Goal: Task Accomplishment & Management: Manage account settings

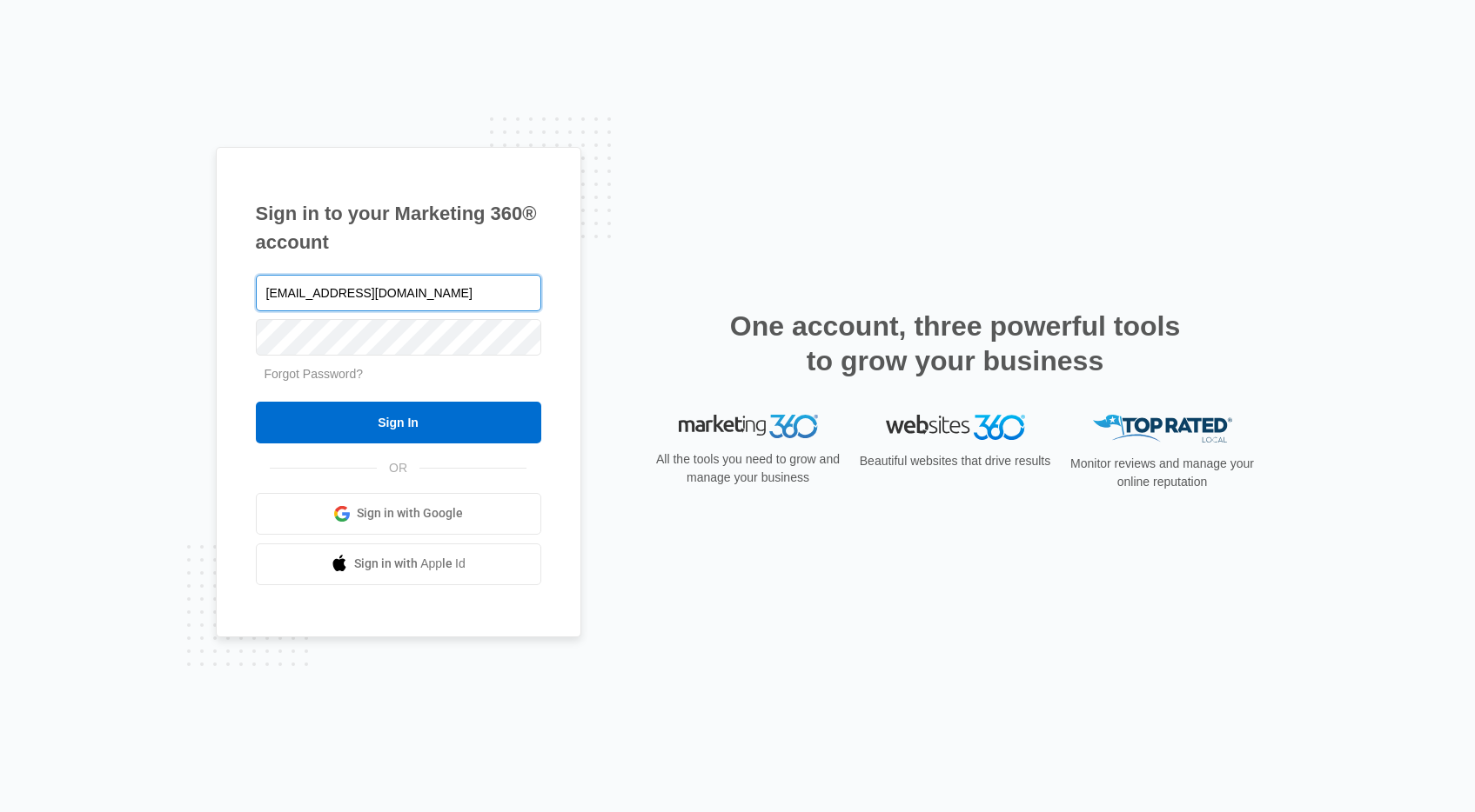
type input "[EMAIL_ADDRESS][DOMAIN_NAME]"
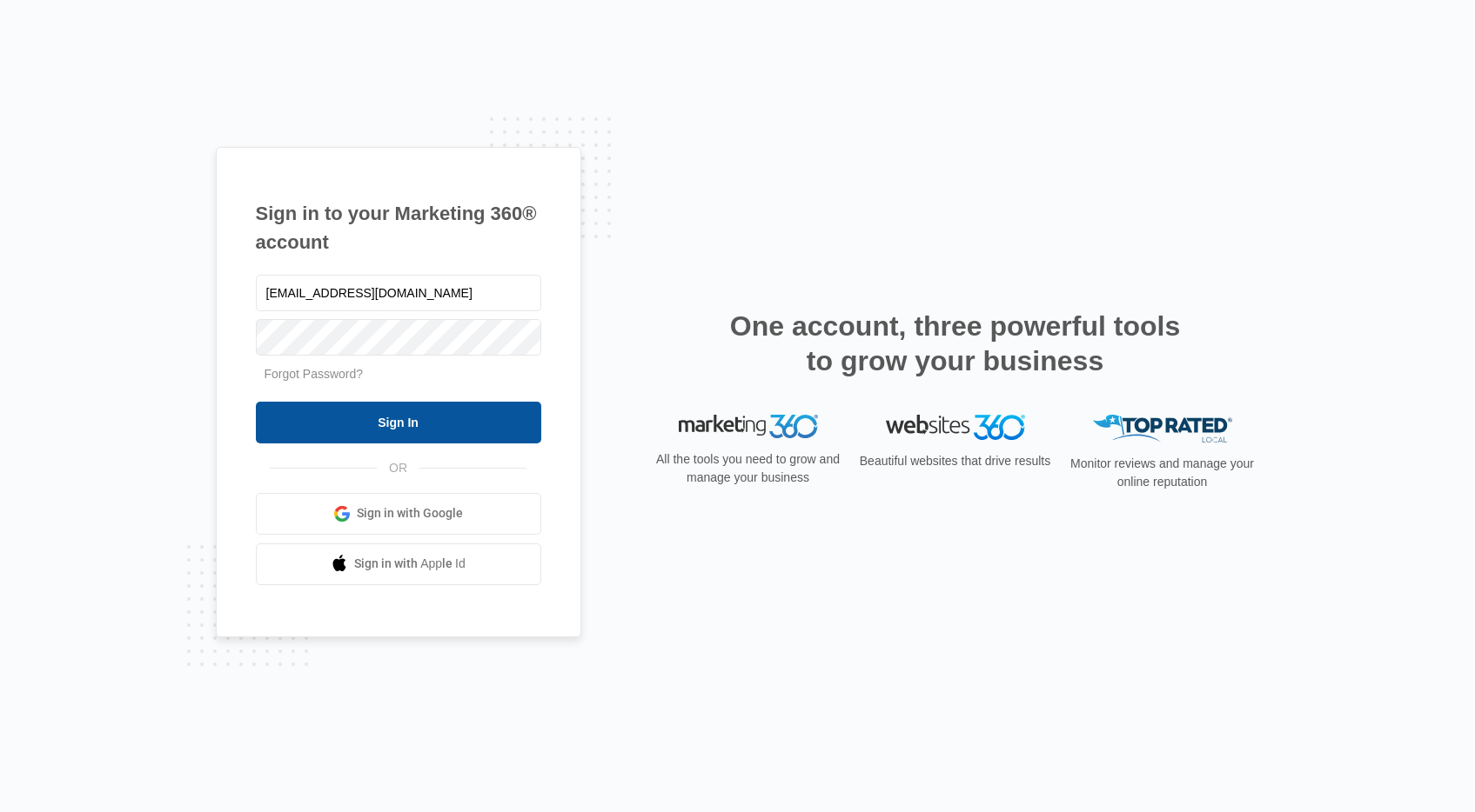
click at [367, 415] on input "Sign In" at bounding box center [398, 423] width 286 height 42
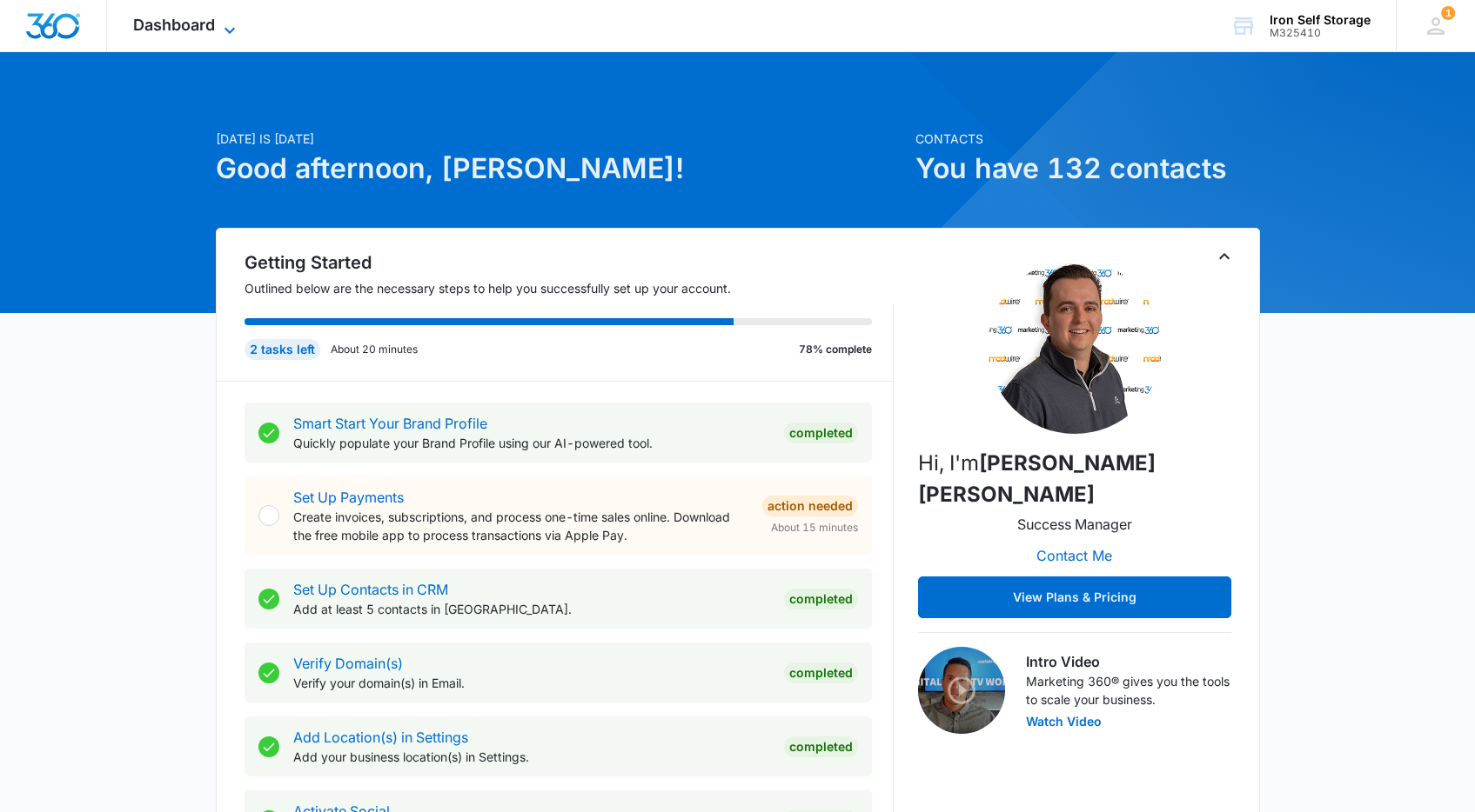
click at [229, 24] on icon at bounding box center [229, 30] width 21 height 21
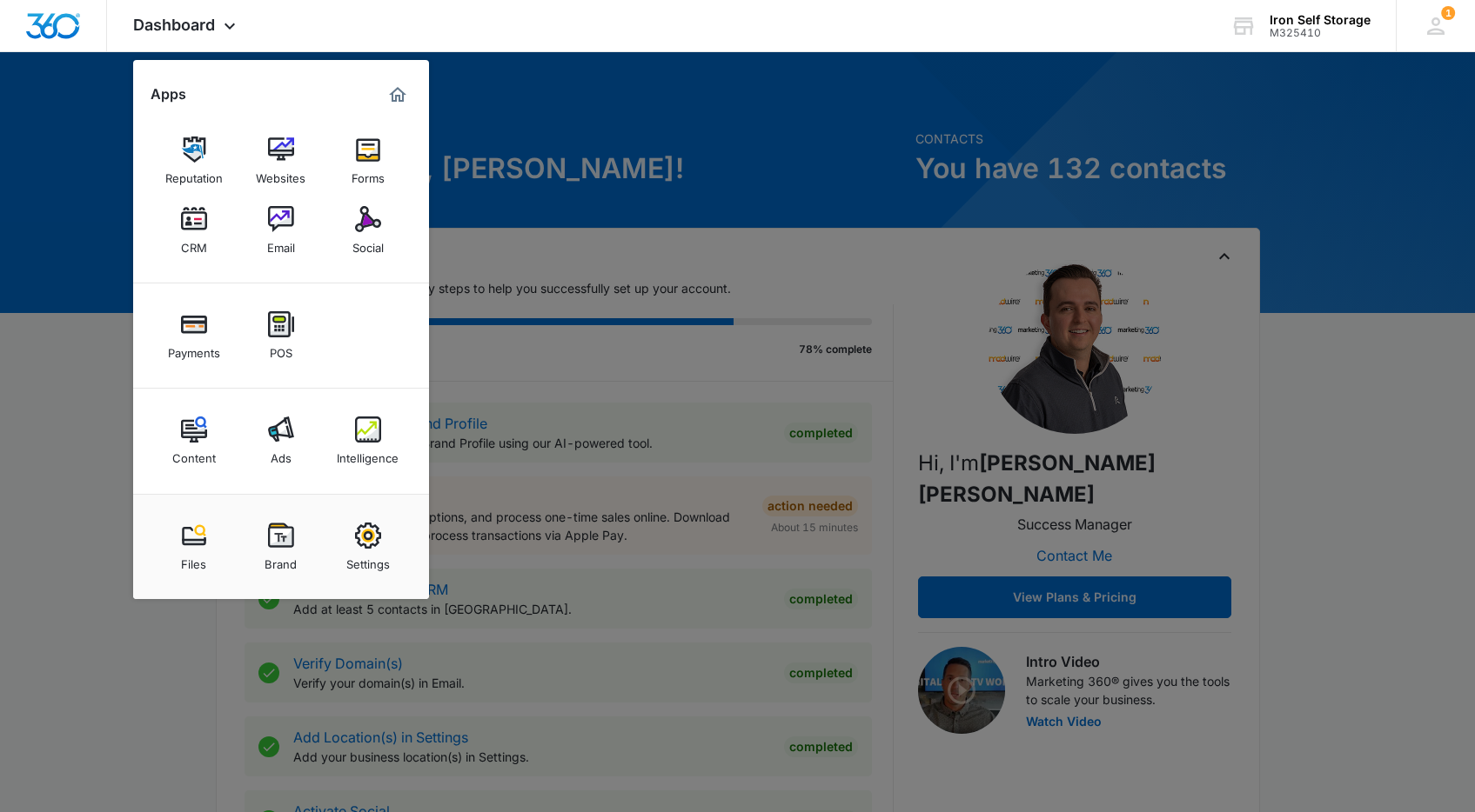
click at [522, 101] on div at bounding box center [738, 406] width 1475 height 812
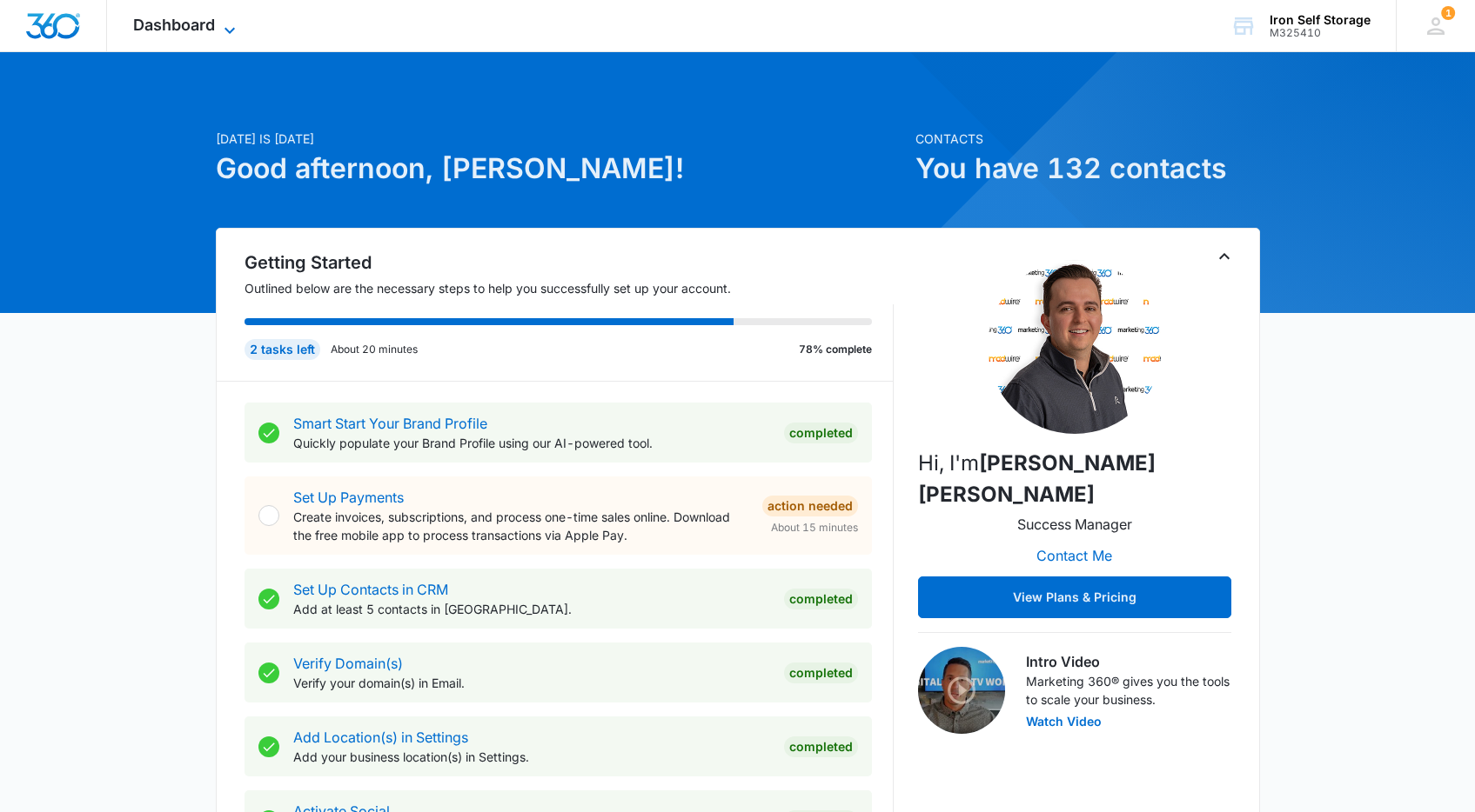
click at [233, 25] on icon at bounding box center [229, 30] width 21 height 21
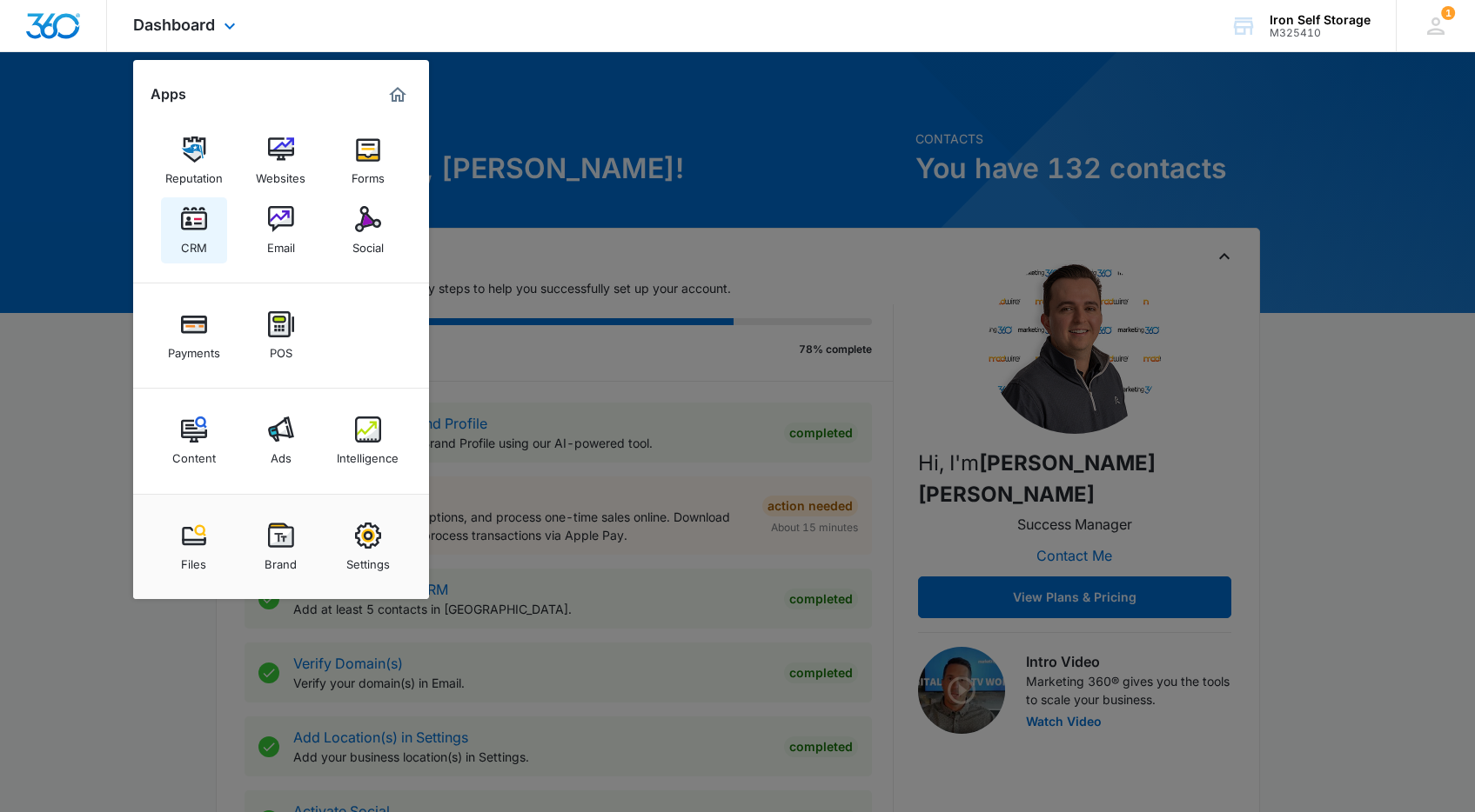
click at [190, 220] on img at bounding box center [194, 219] width 26 height 26
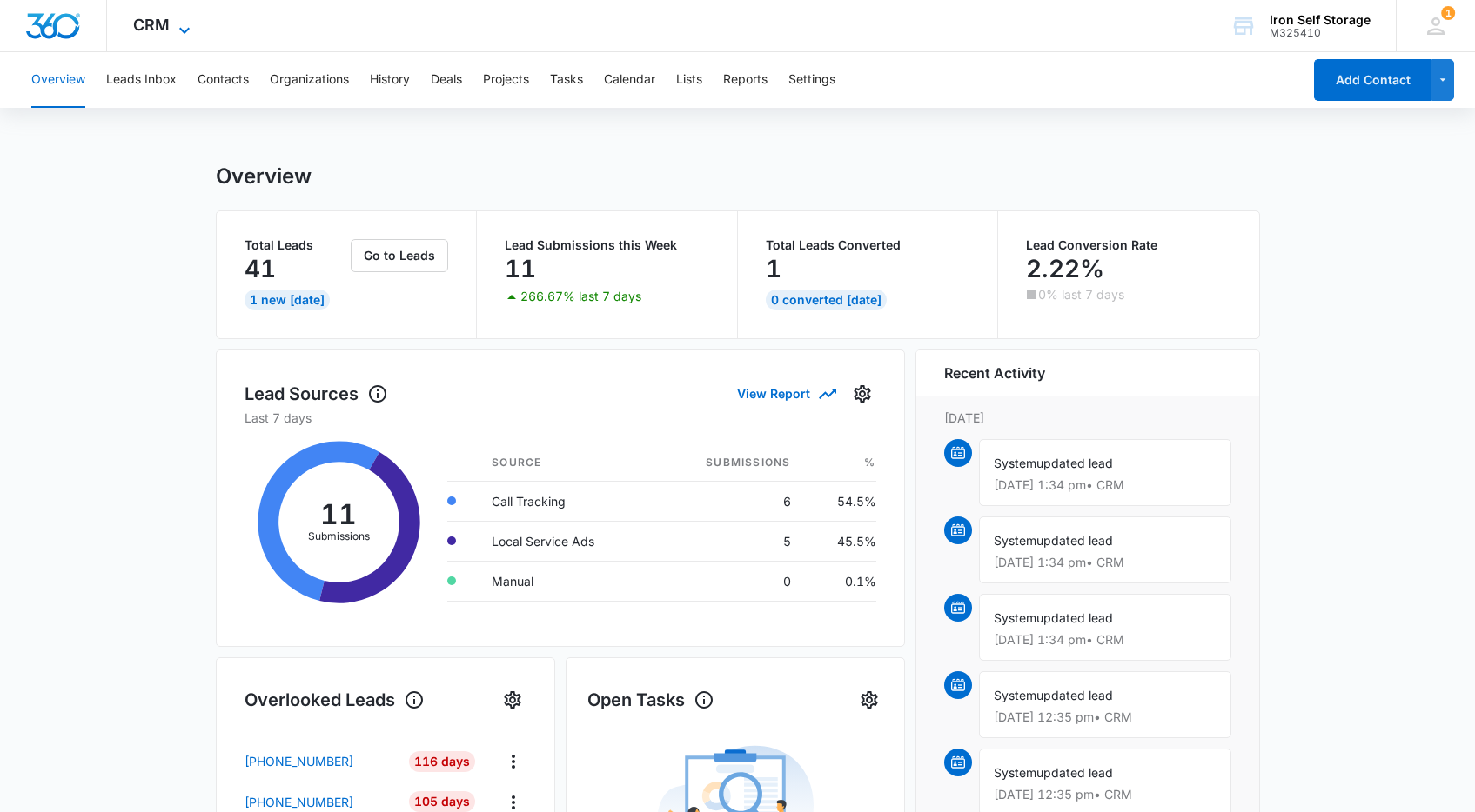
click at [176, 20] on icon at bounding box center [184, 30] width 21 height 21
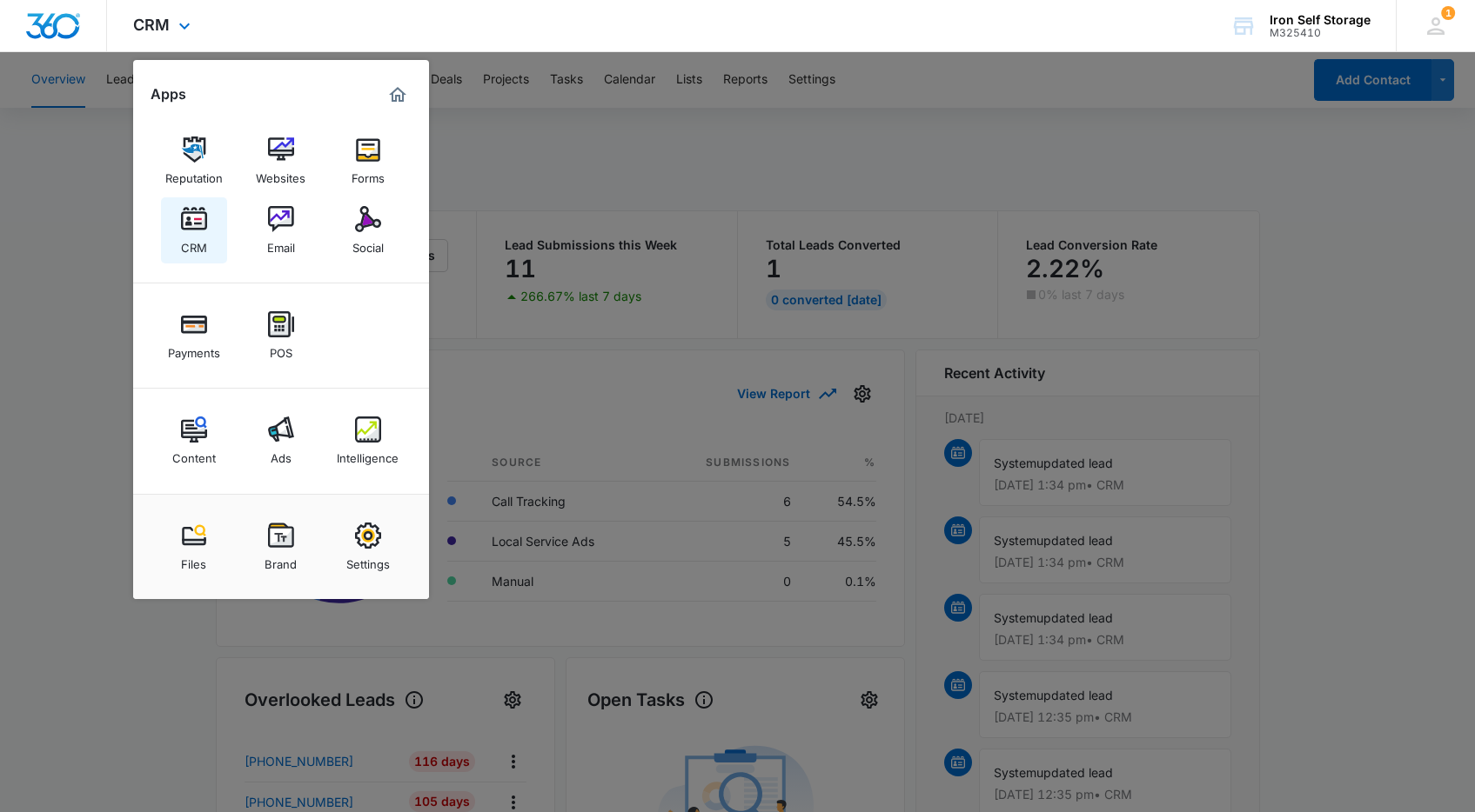
click at [190, 220] on img at bounding box center [194, 219] width 26 height 26
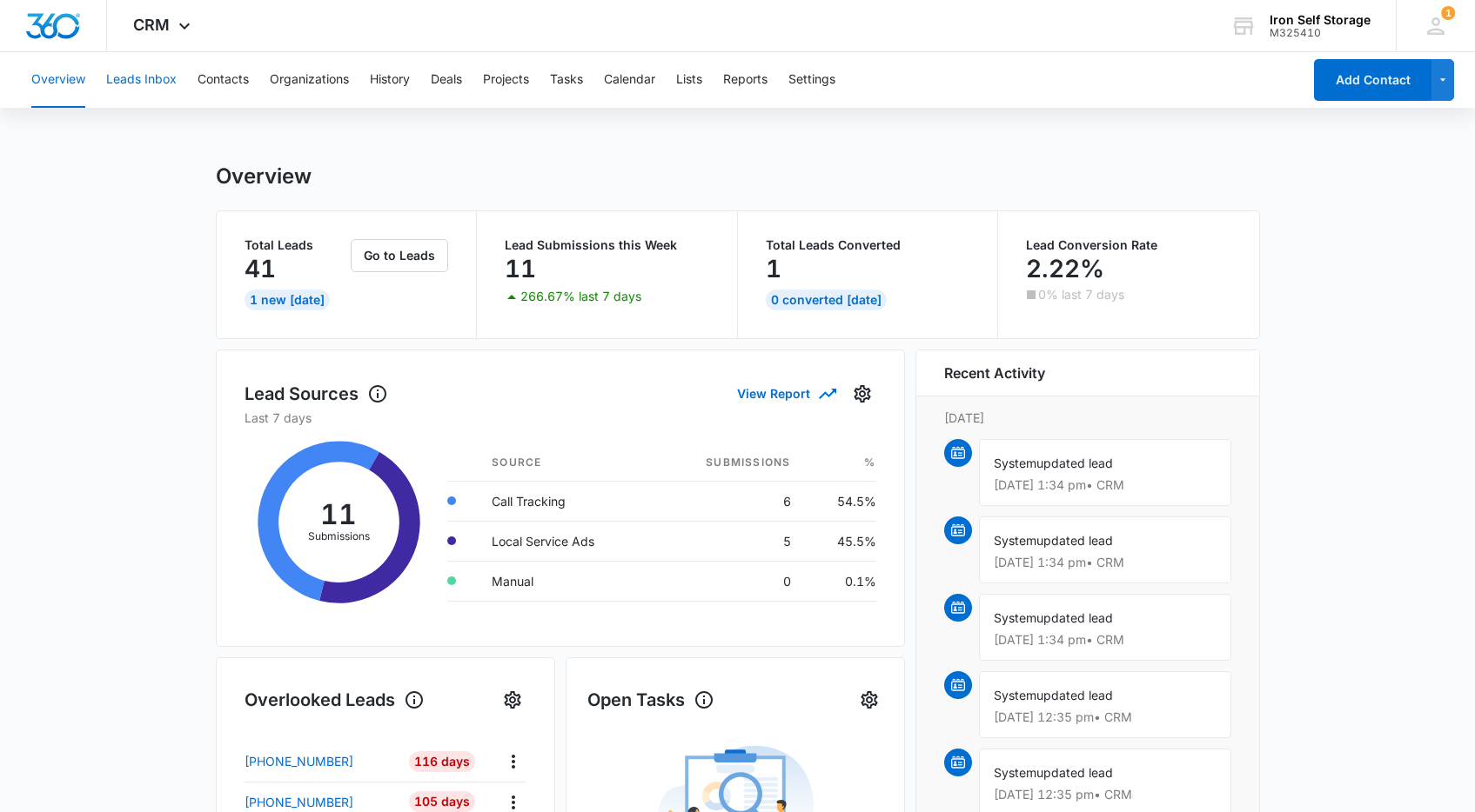
click at [156, 84] on button "Leads Inbox" at bounding box center [141, 80] width 71 height 56
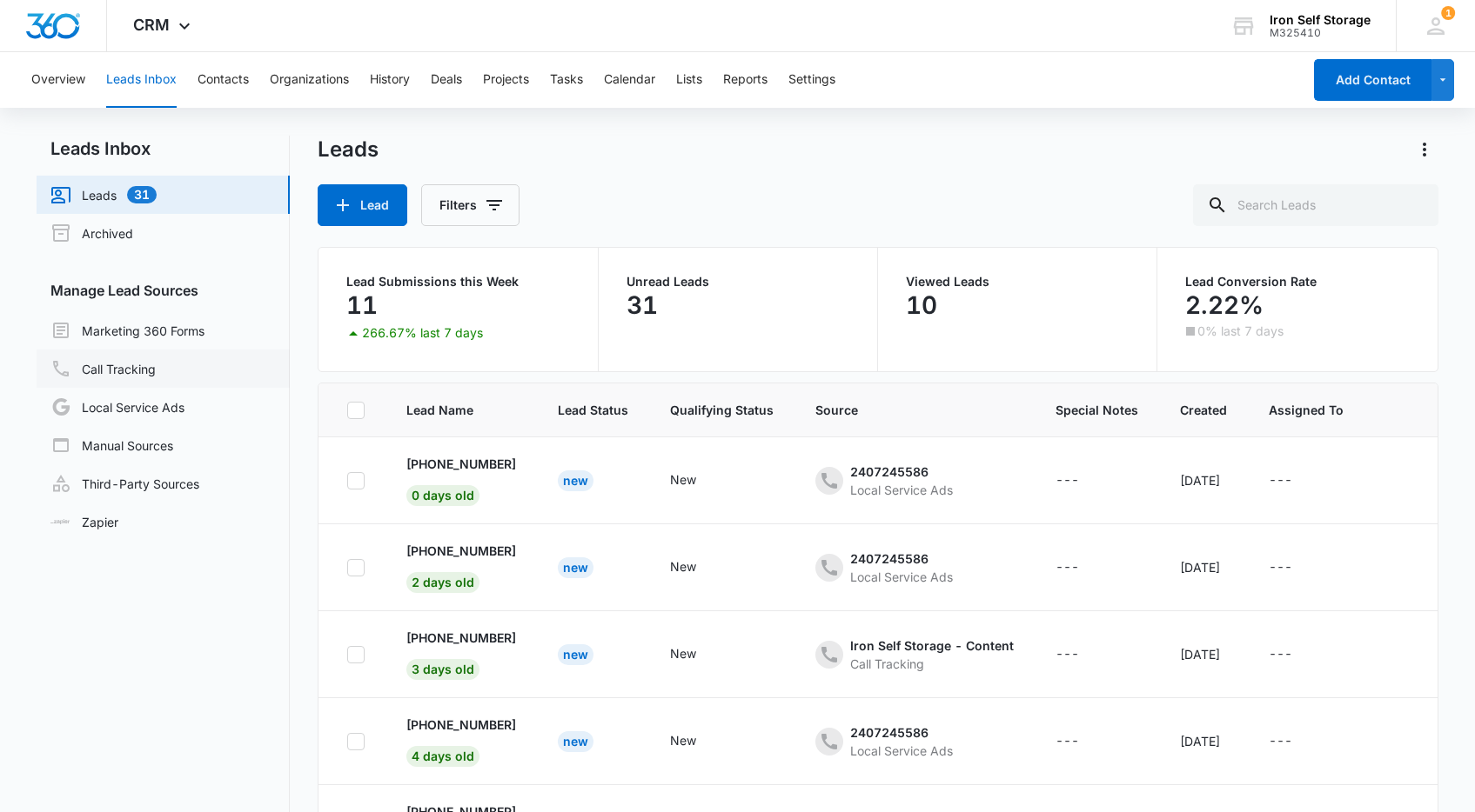
click at [125, 371] on link "Call Tracking" at bounding box center [104, 368] width 105 height 21
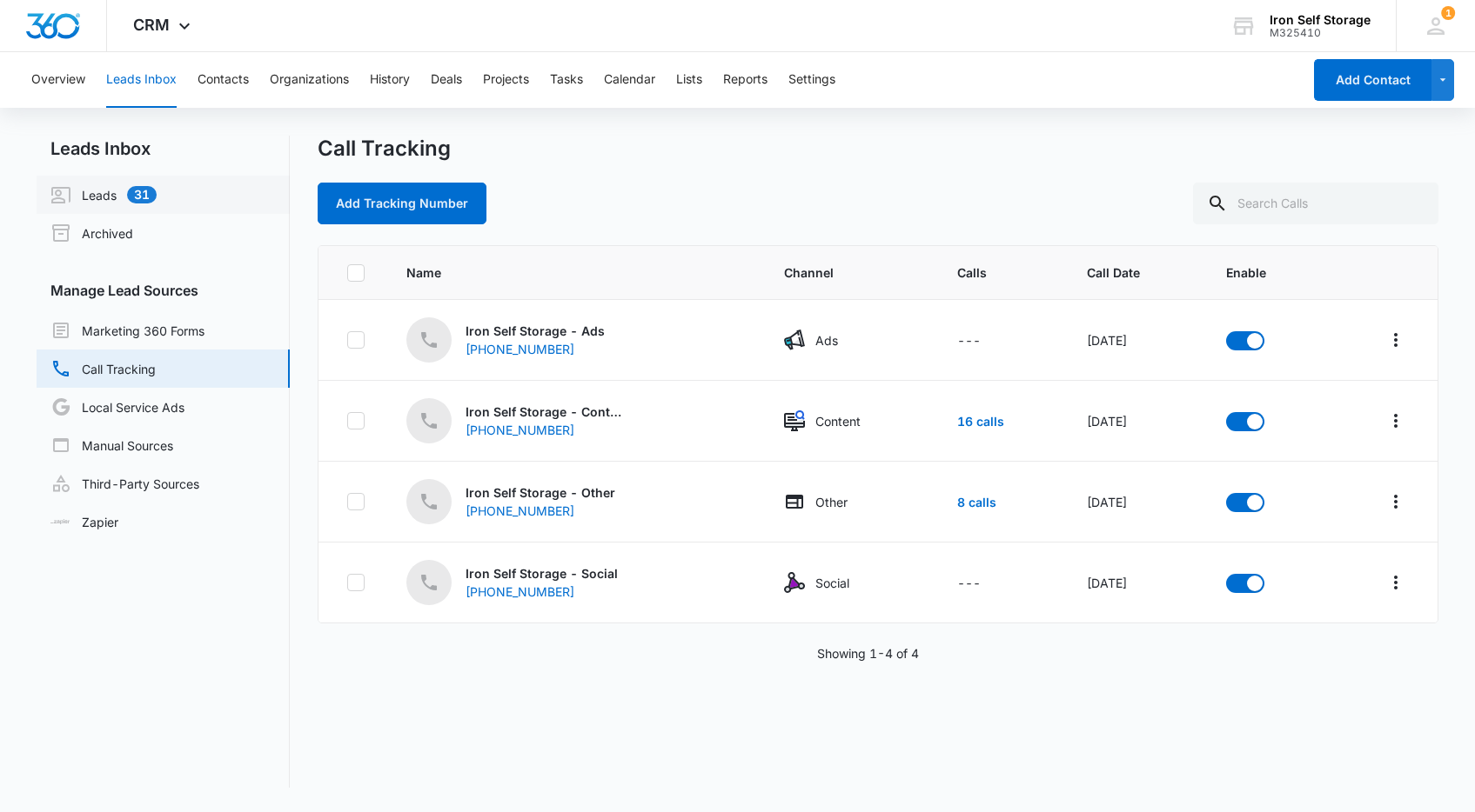
click at [112, 192] on link "Leads 31" at bounding box center [104, 194] width 106 height 21
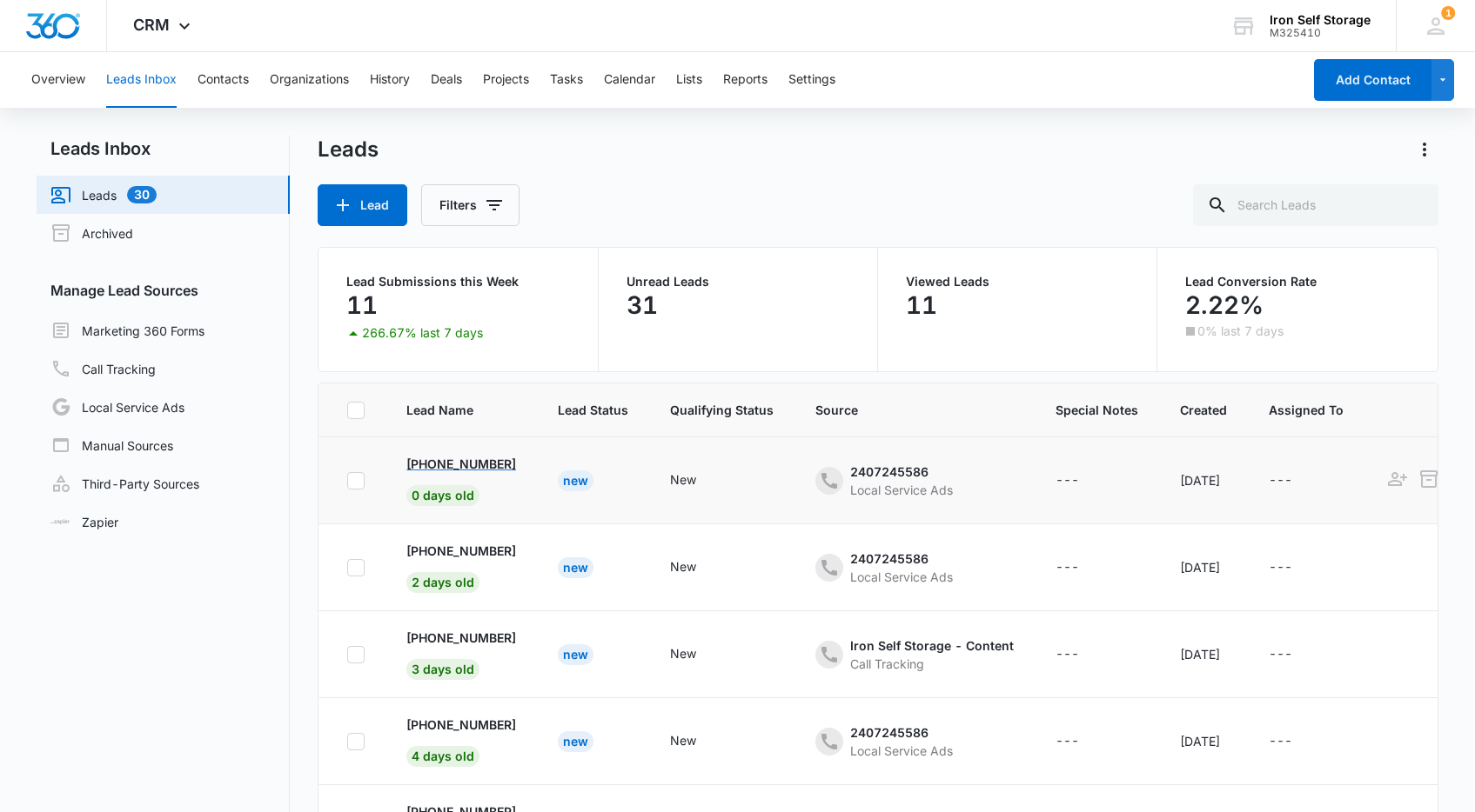
click at [443, 463] on p "[PHONE_NUMBER]" at bounding box center [461, 464] width 109 height 18
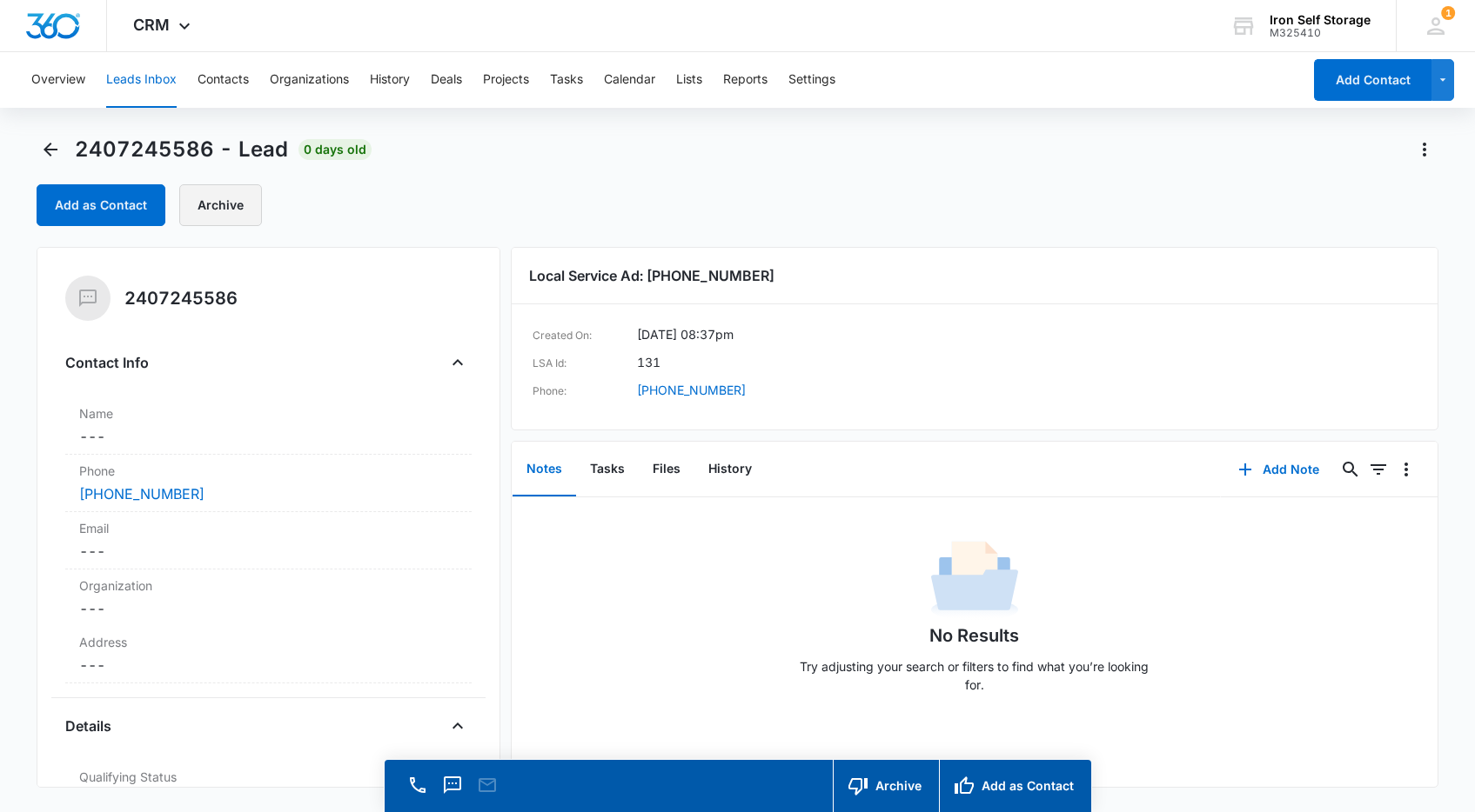
click at [211, 211] on button "Archive" at bounding box center [220, 205] width 83 height 42
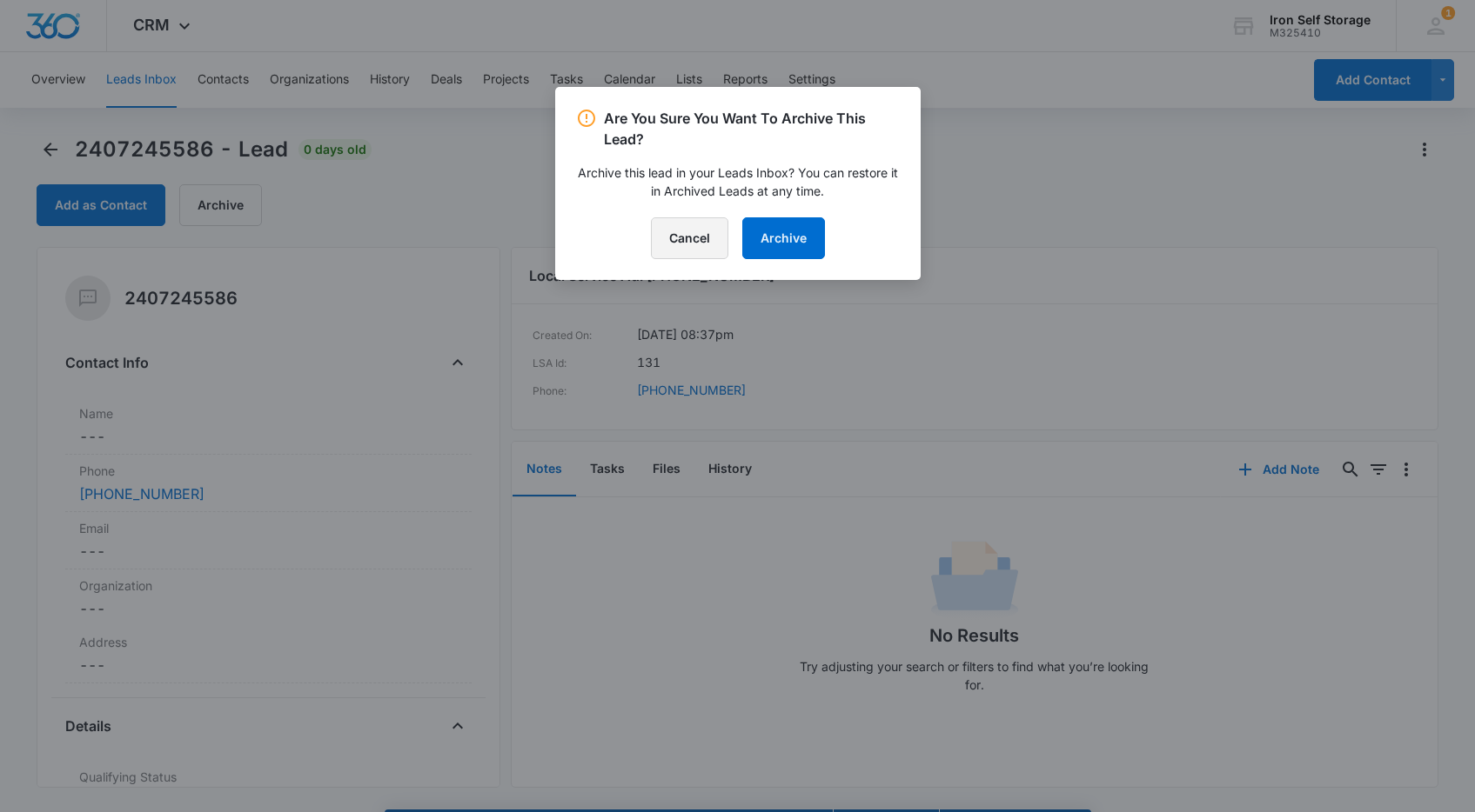
click at [691, 239] on button "Cancel" at bounding box center [690, 239] width 78 height 42
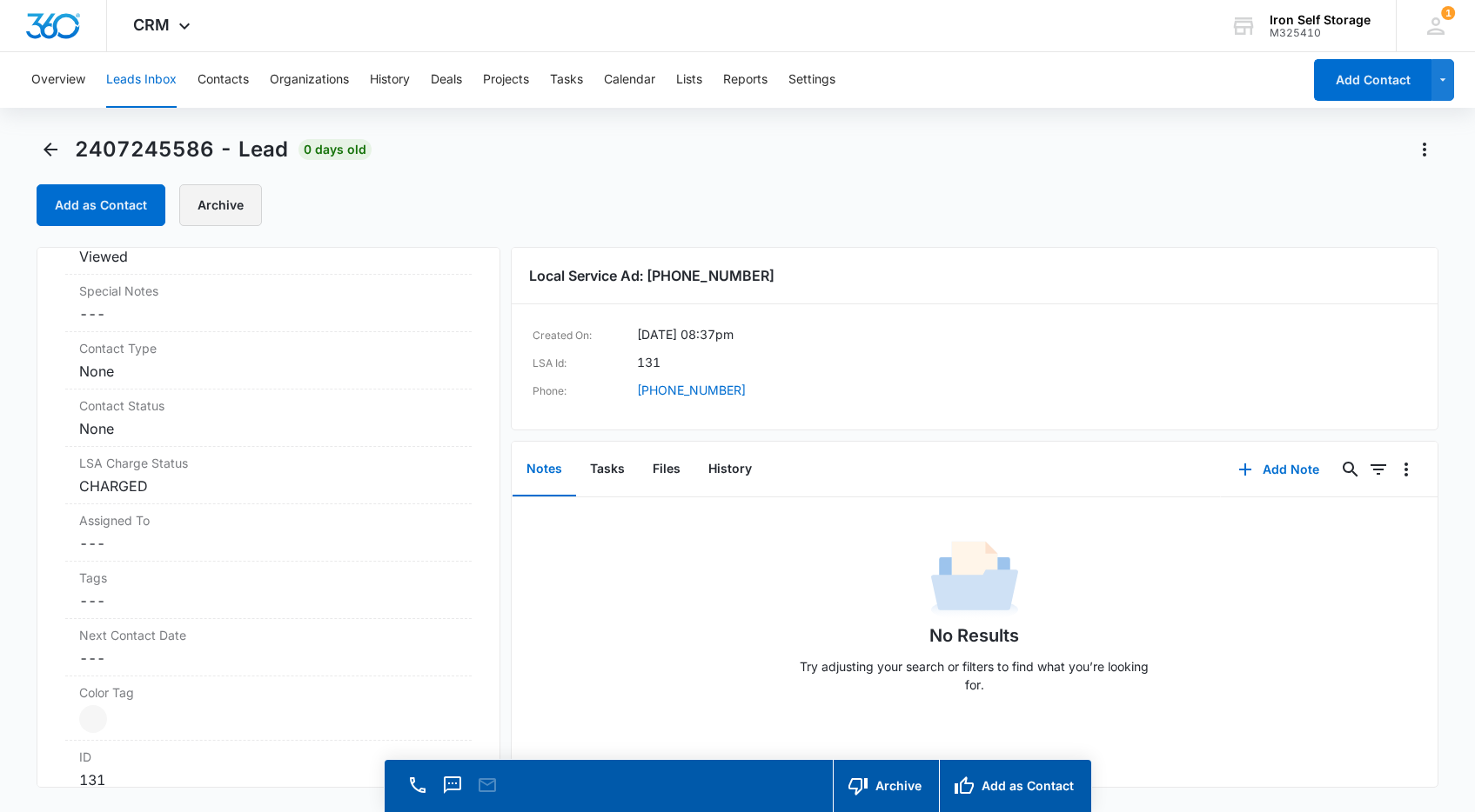
scroll to position [658, 0]
click at [725, 472] on button "History" at bounding box center [731, 470] width 72 height 54
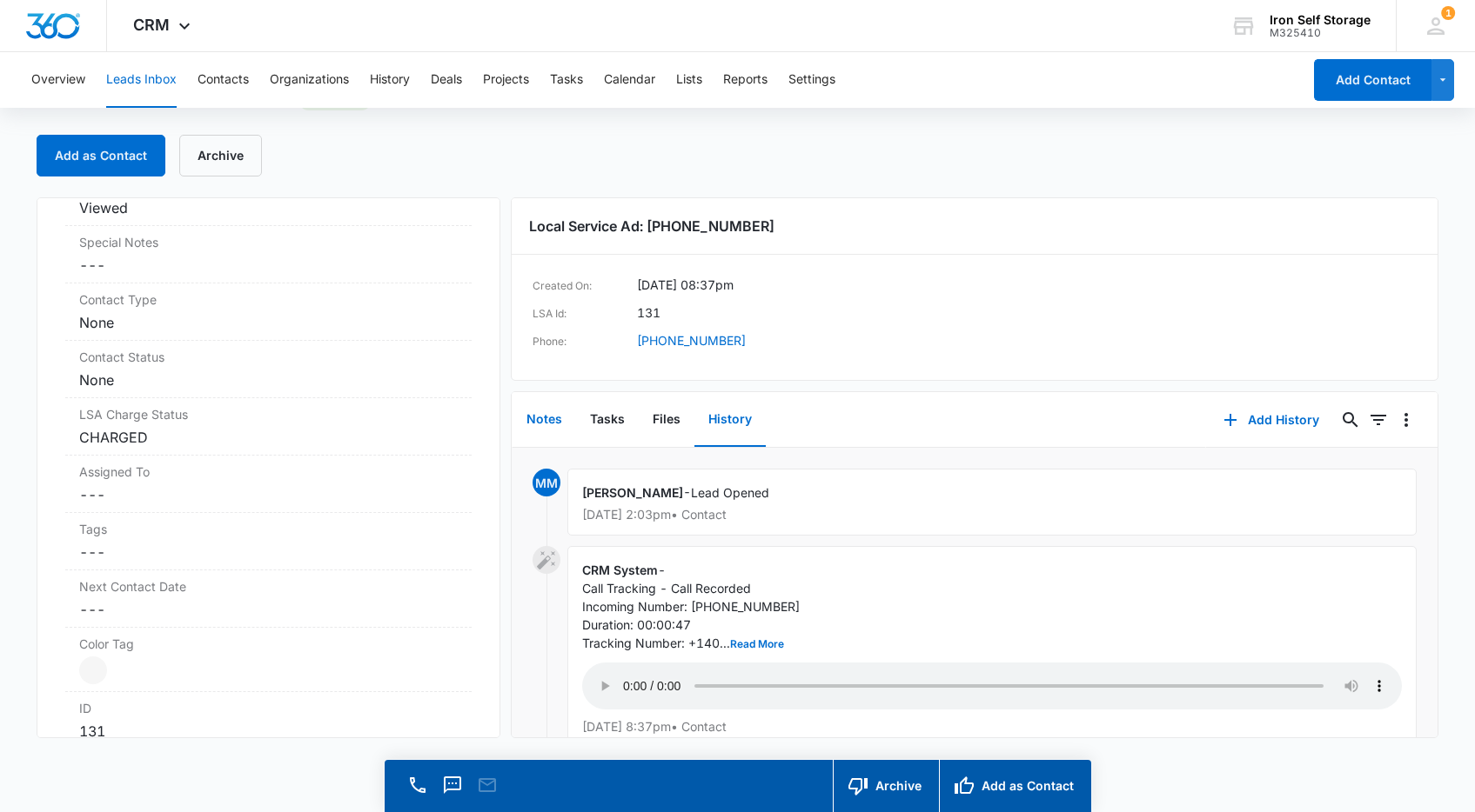
click at [542, 424] on button "Notes" at bounding box center [544, 420] width 64 height 54
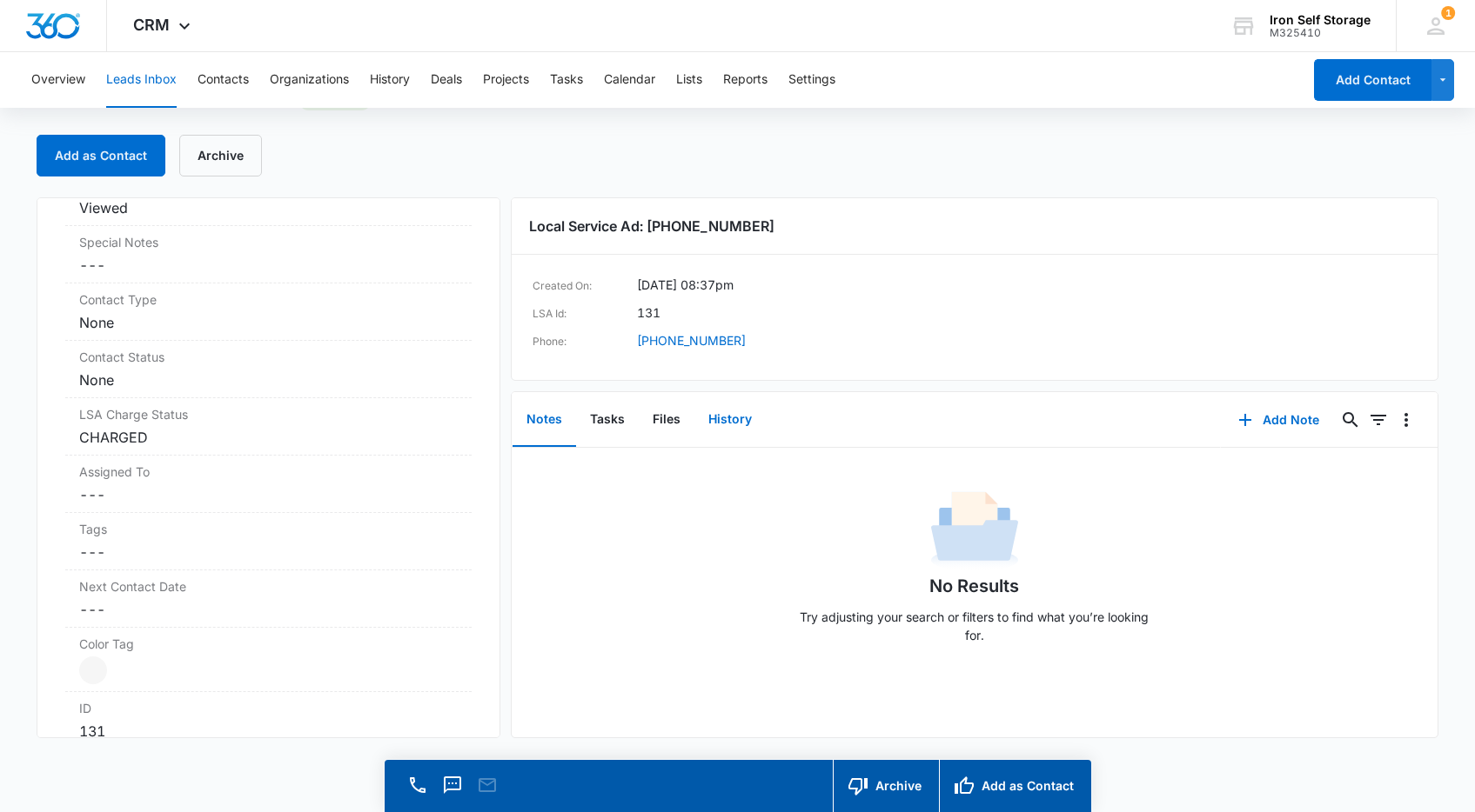
click at [737, 418] on button "History" at bounding box center [731, 420] width 72 height 54
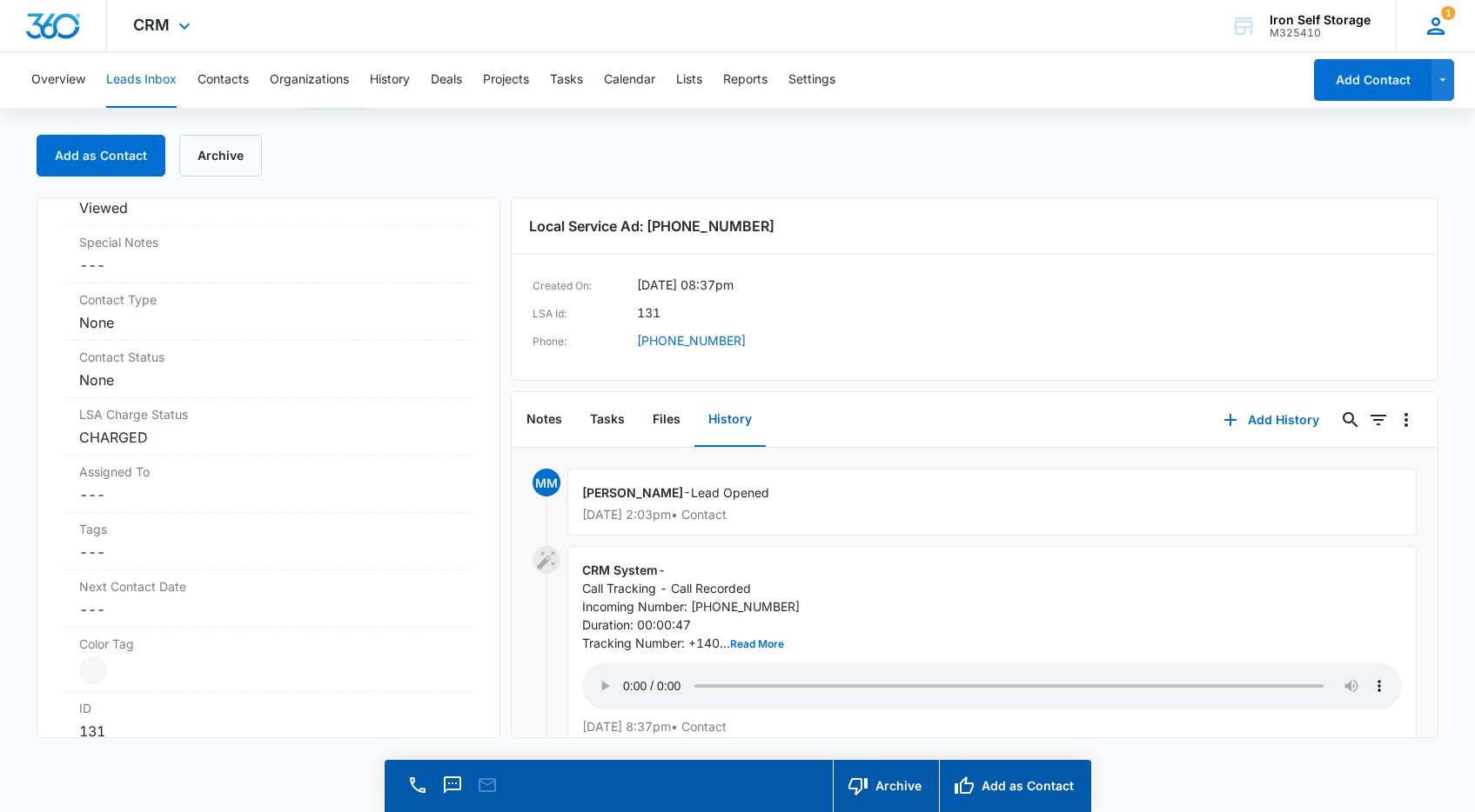
click at [1433, 32] on icon at bounding box center [1434, 25] width 17 height 17
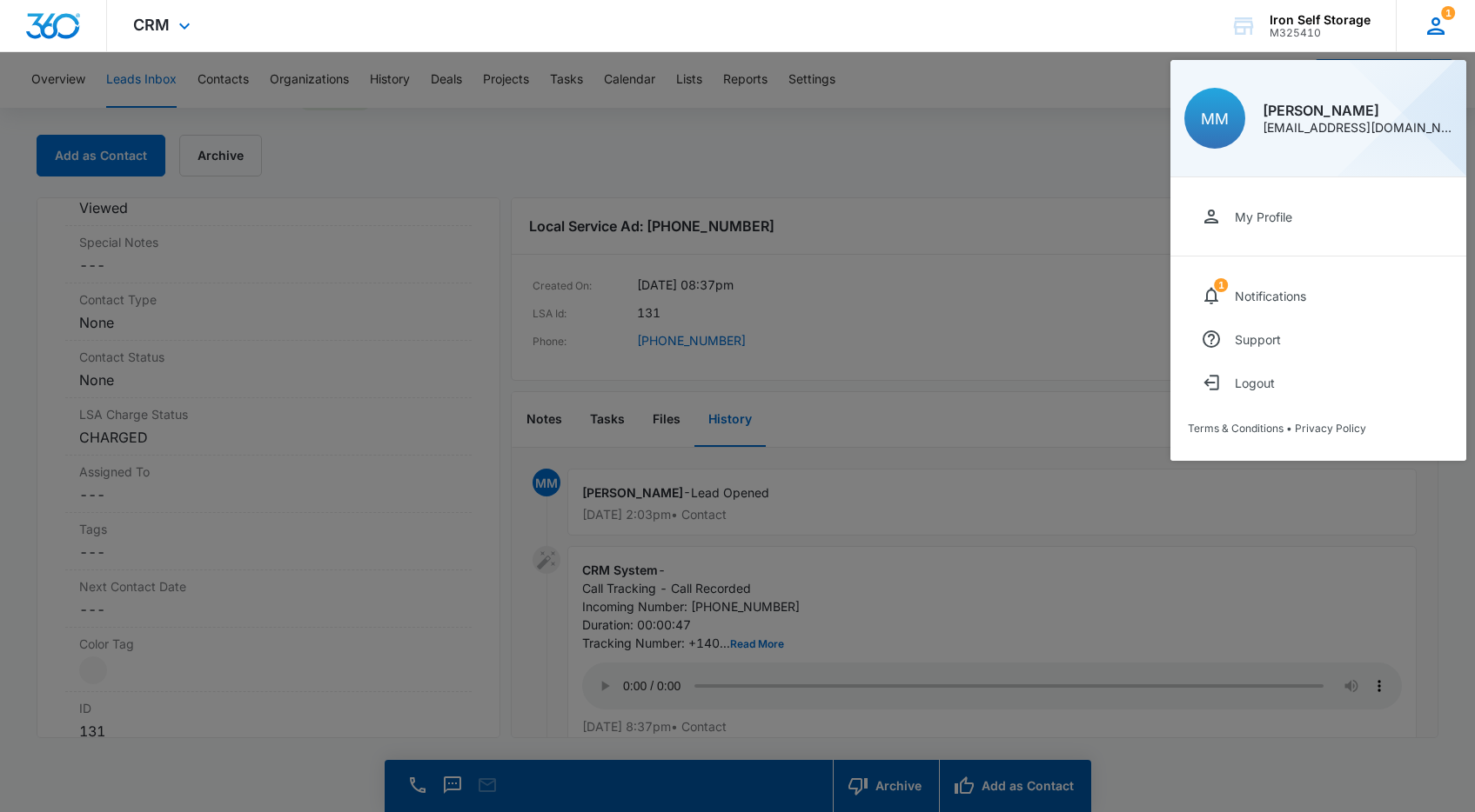
click at [1433, 32] on icon at bounding box center [1434, 25] width 17 height 17
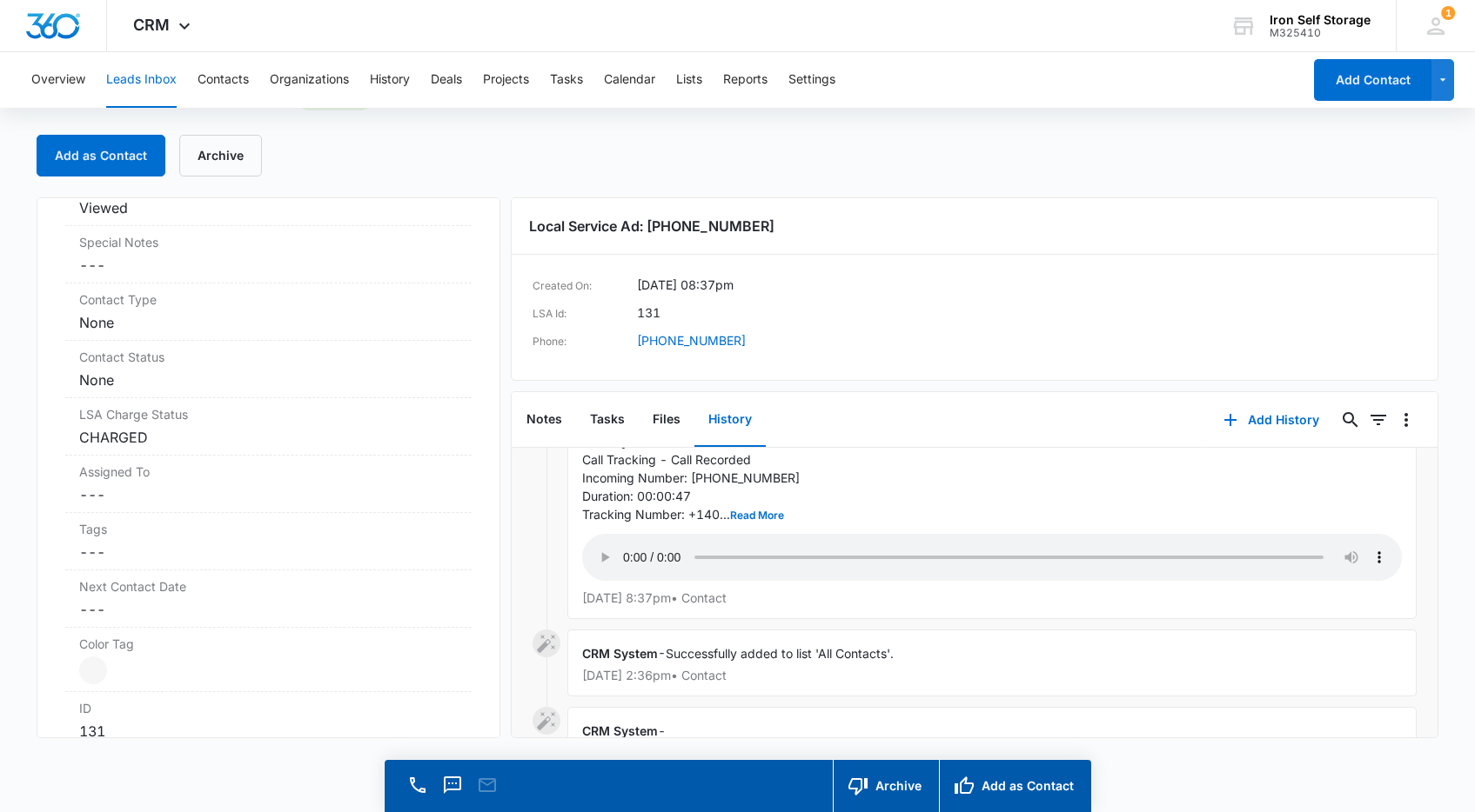
scroll to position [133, 0]
click at [1327, 601] on div "CRM System - Call Tracking - Call Recorded Incoming Number: [PHONE_NUMBER] Dura…" at bounding box center [991, 513] width 849 height 202
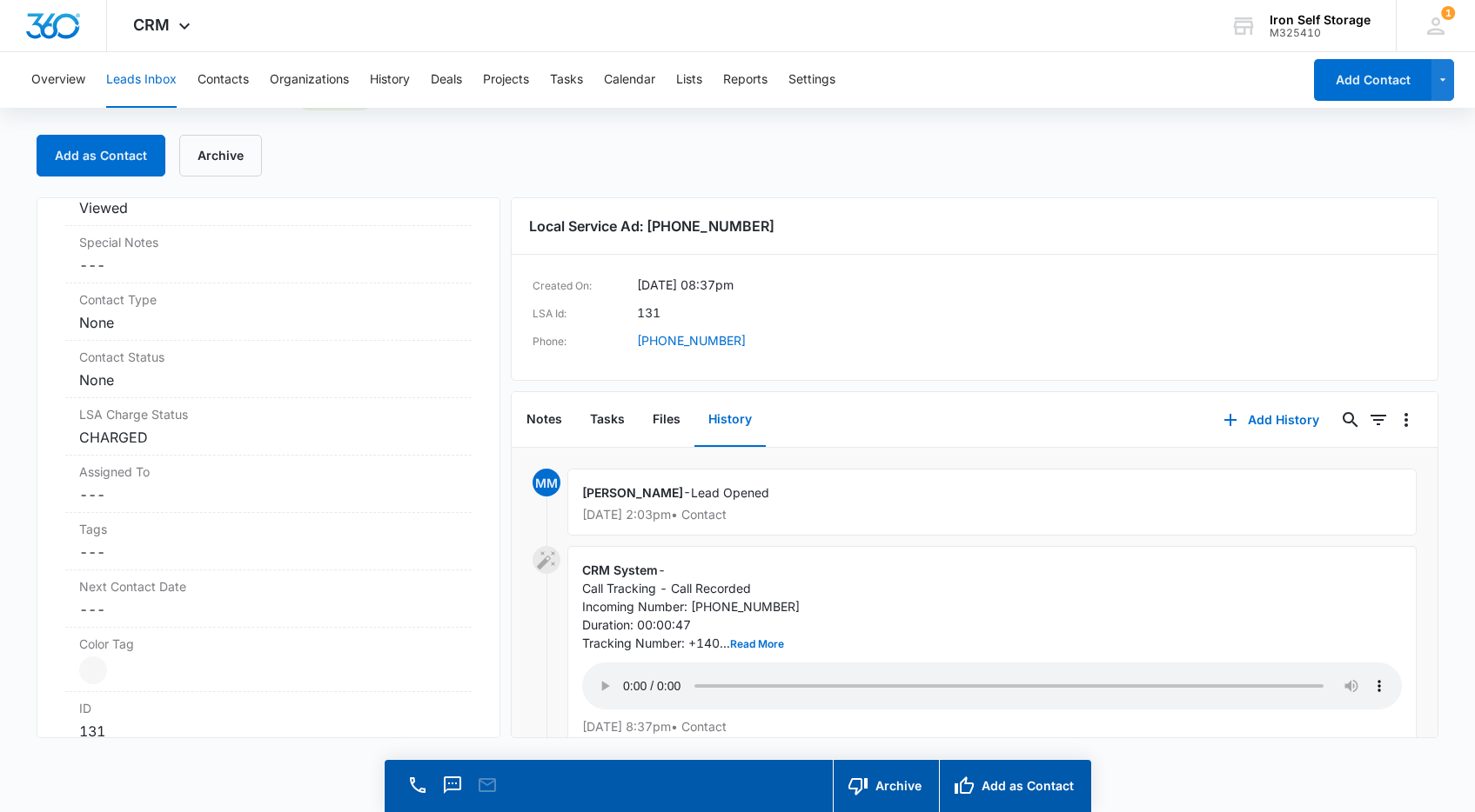
scroll to position [0, 0]
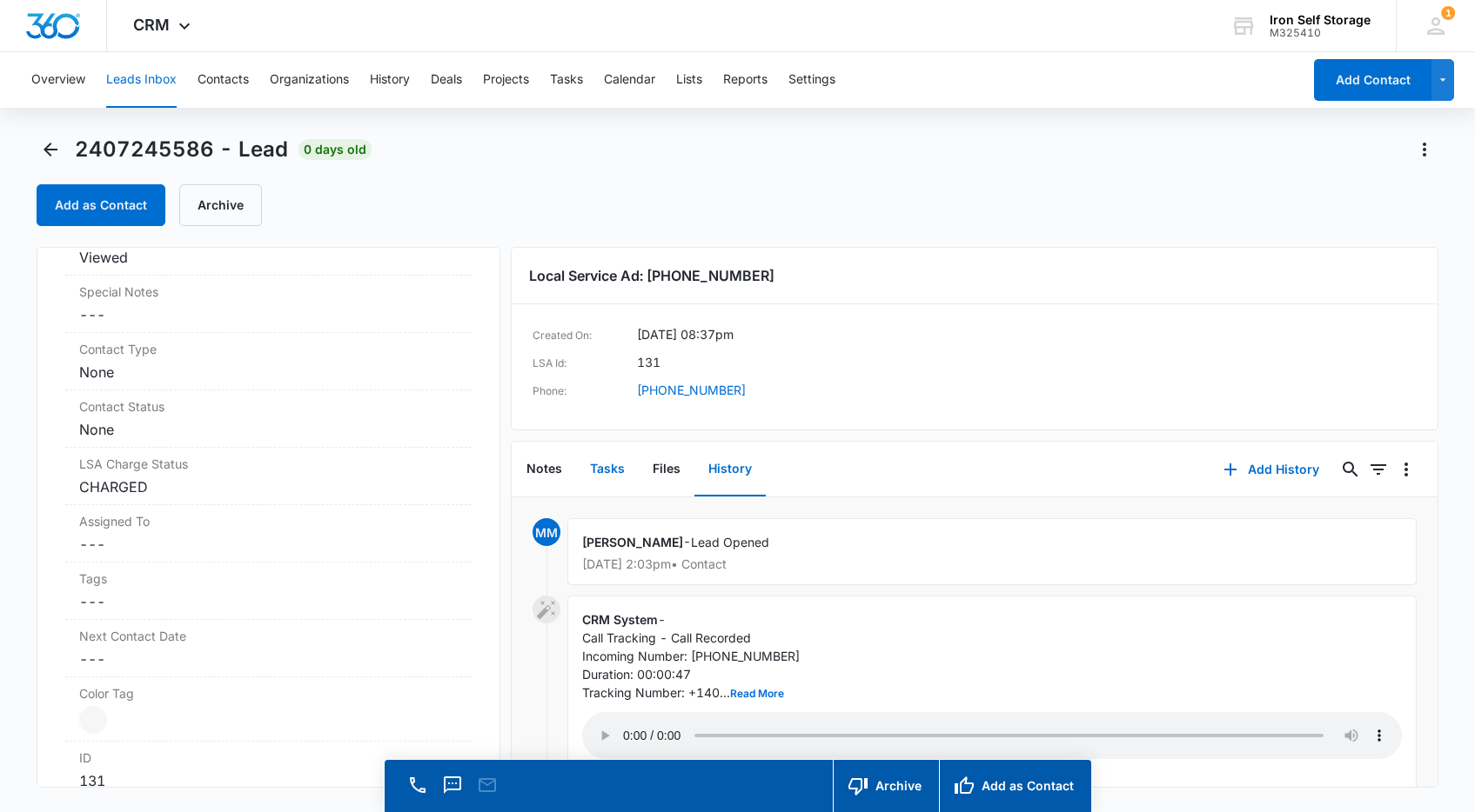
click at [604, 465] on button "Tasks" at bounding box center [607, 470] width 63 height 54
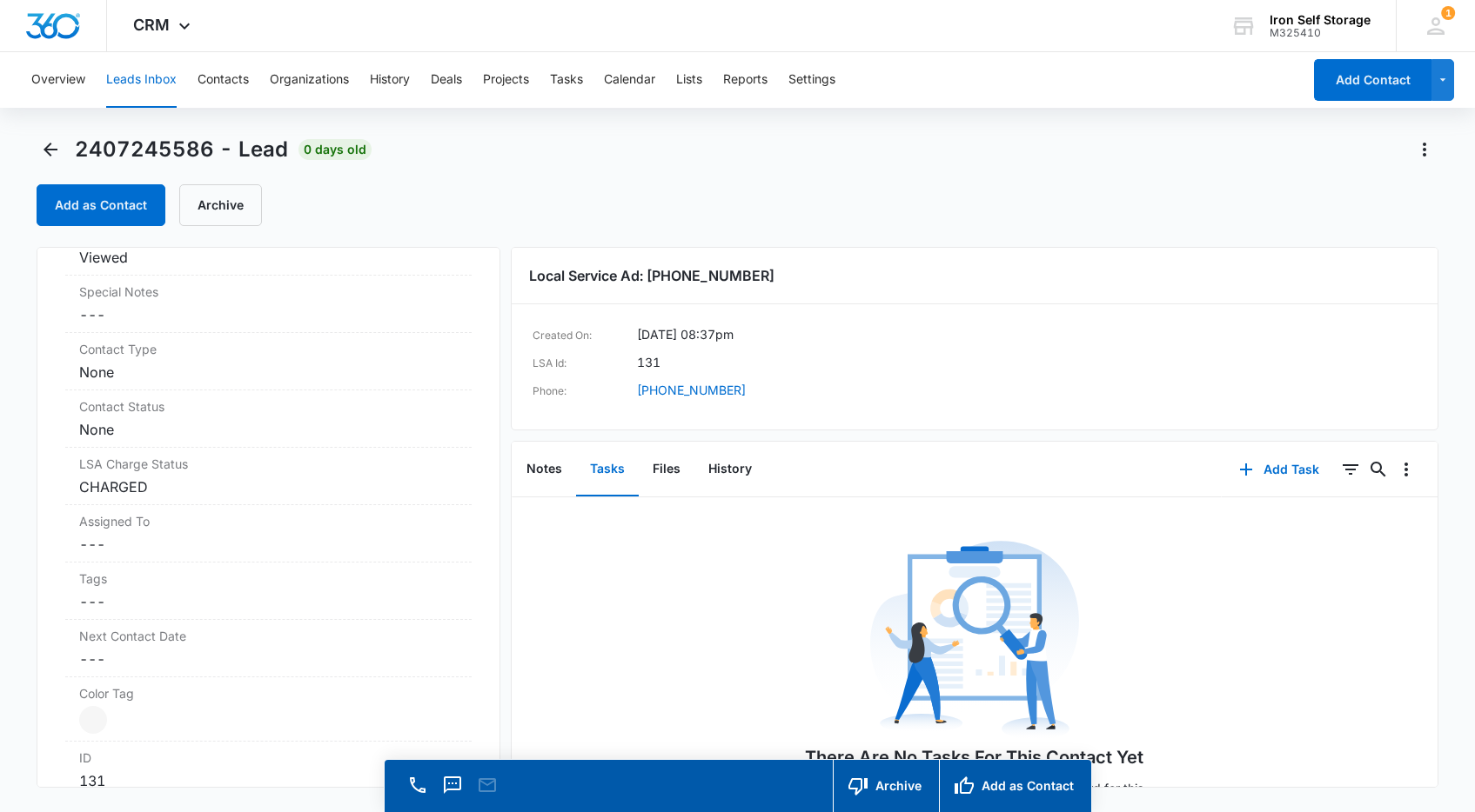
scroll to position [85, 0]
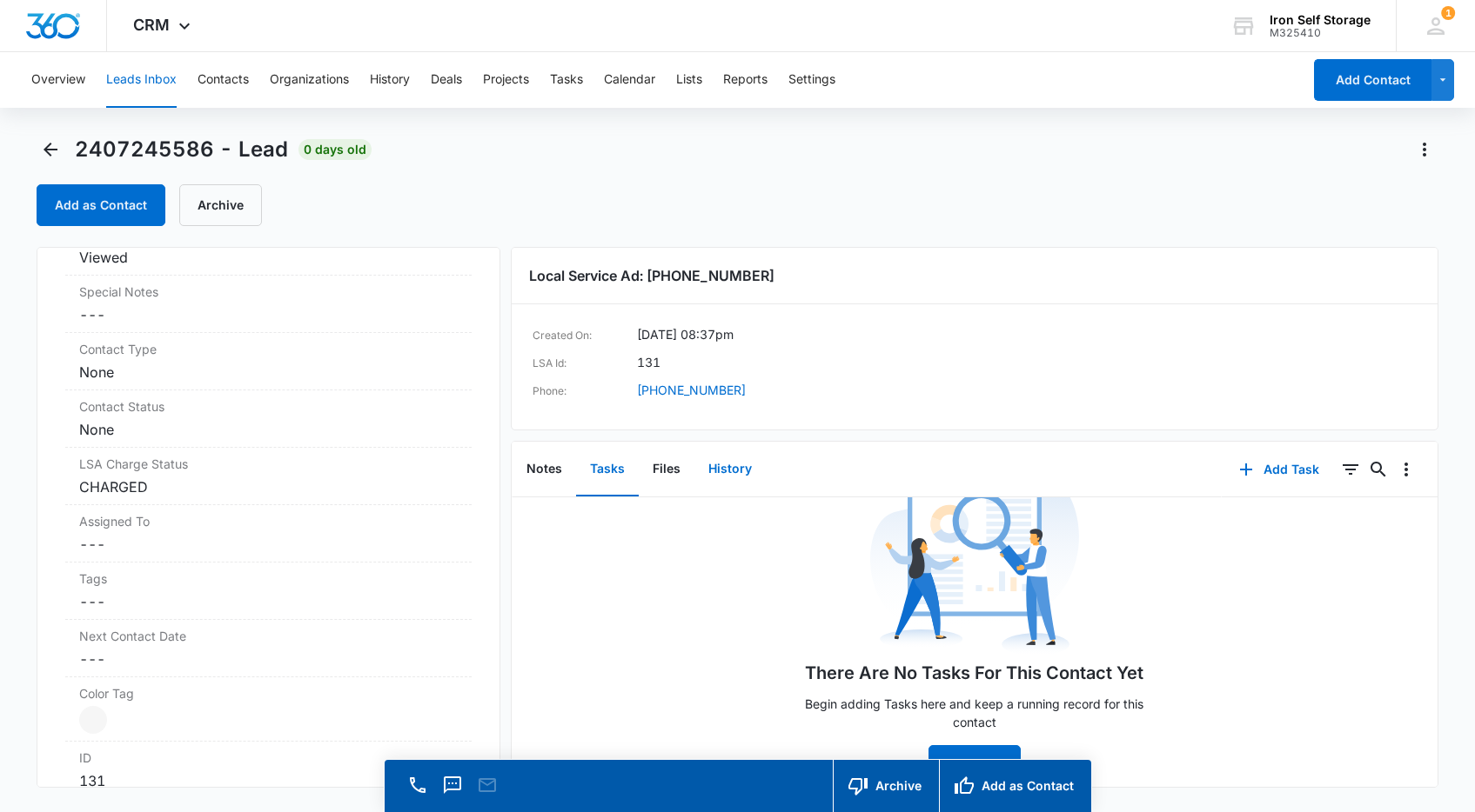
click at [708, 478] on button "History" at bounding box center [731, 470] width 72 height 54
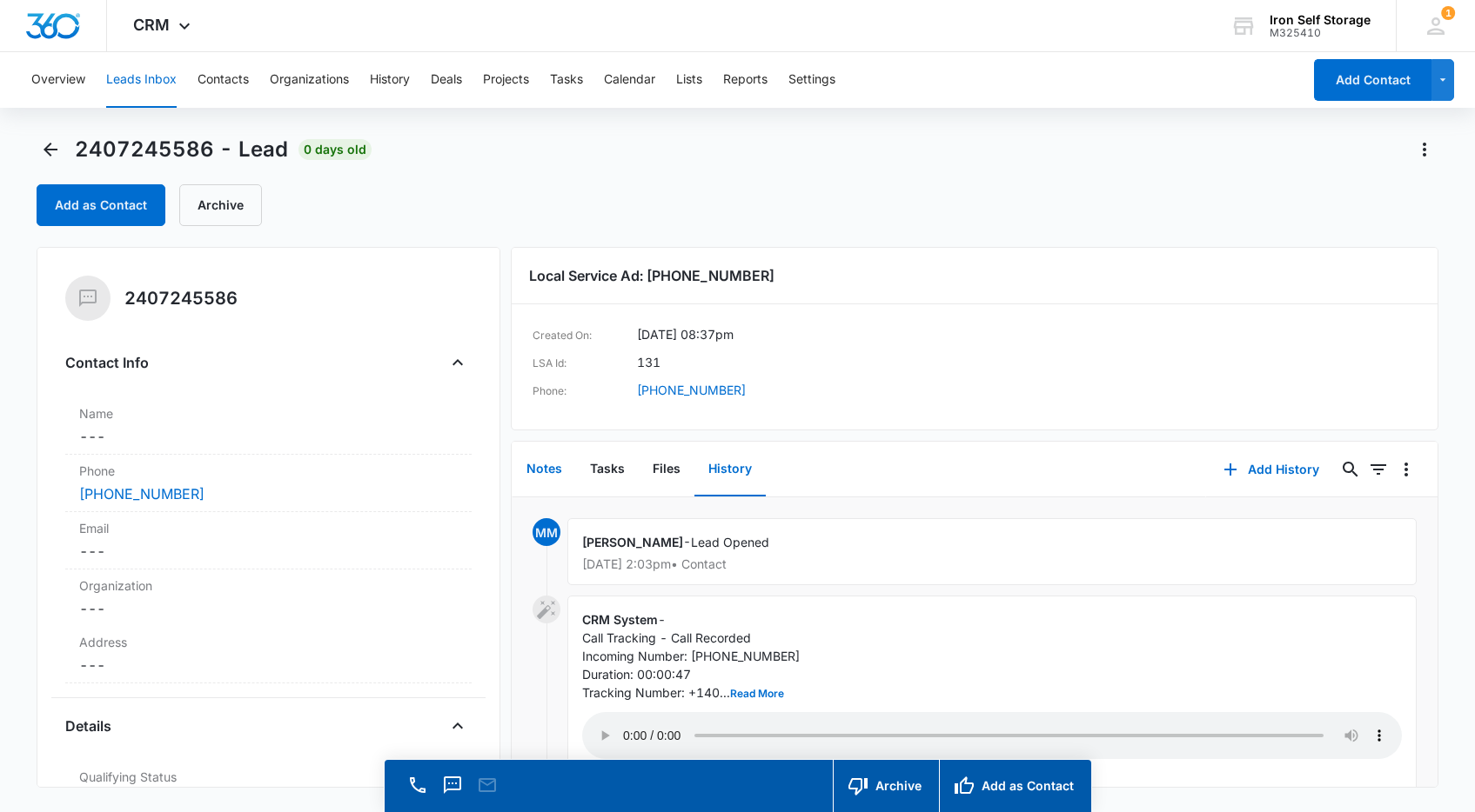
click at [546, 470] on button "Notes" at bounding box center [544, 470] width 64 height 54
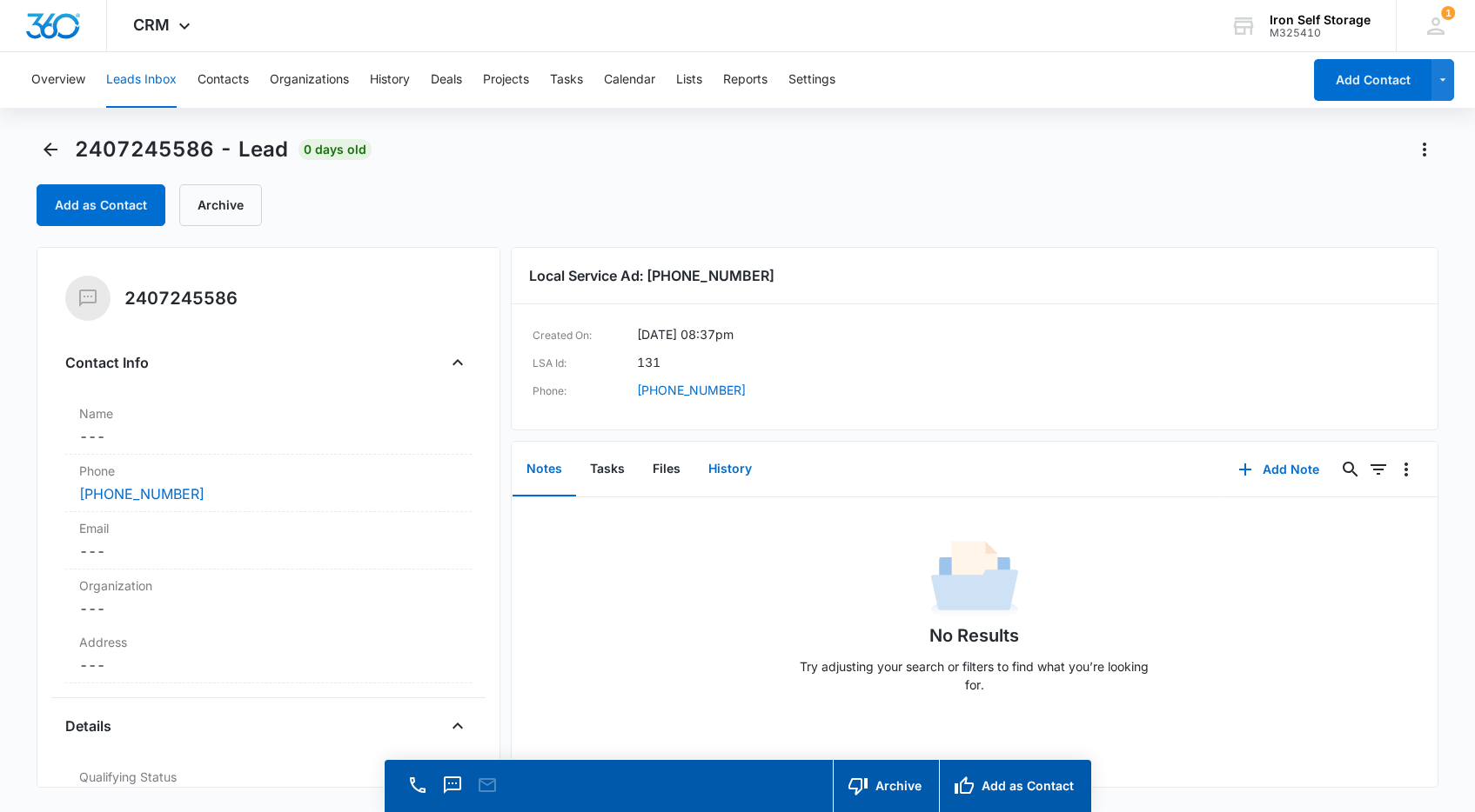
click at [727, 467] on button "History" at bounding box center [731, 470] width 72 height 54
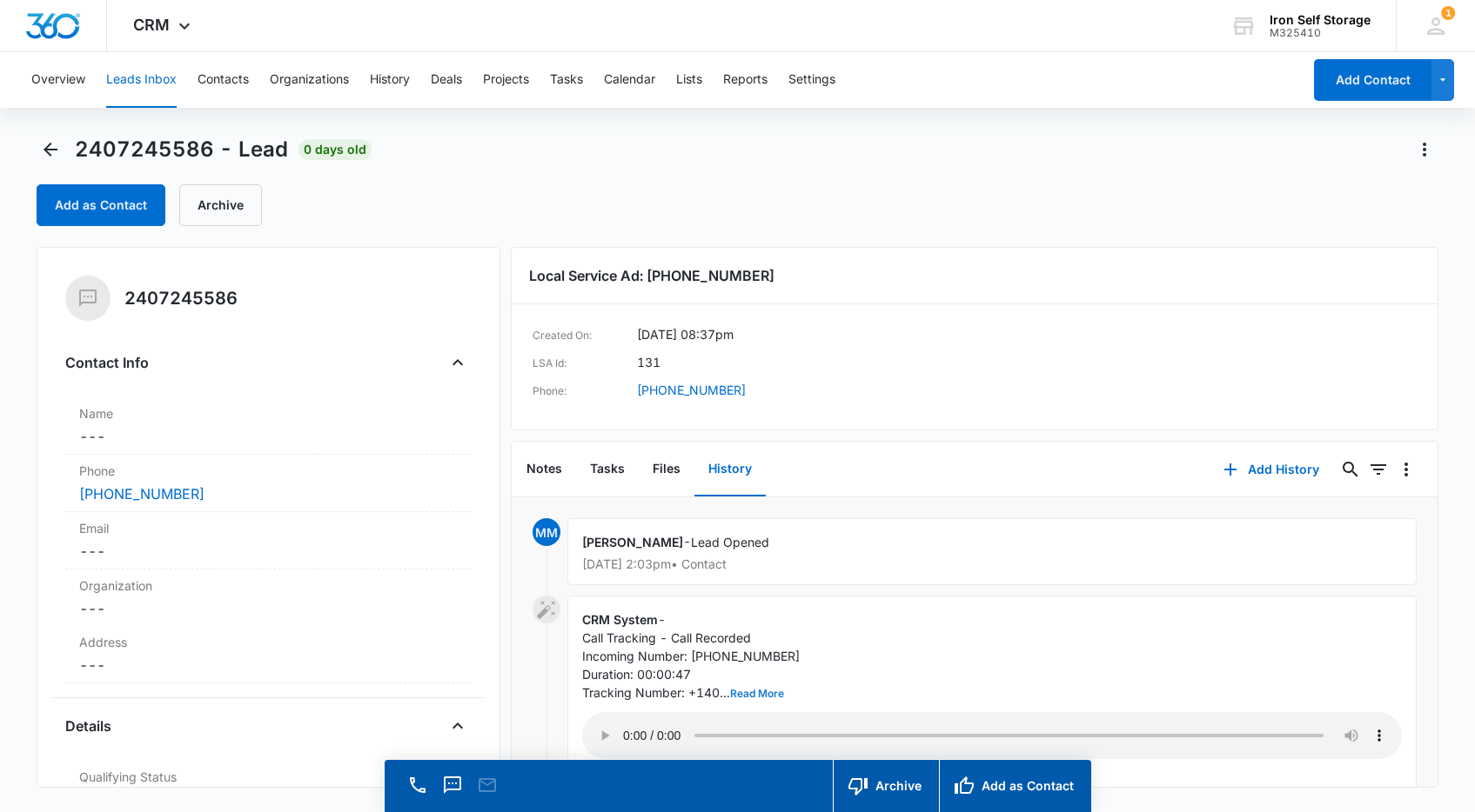
click at [762, 695] on button "Read More" at bounding box center [756, 694] width 54 height 10
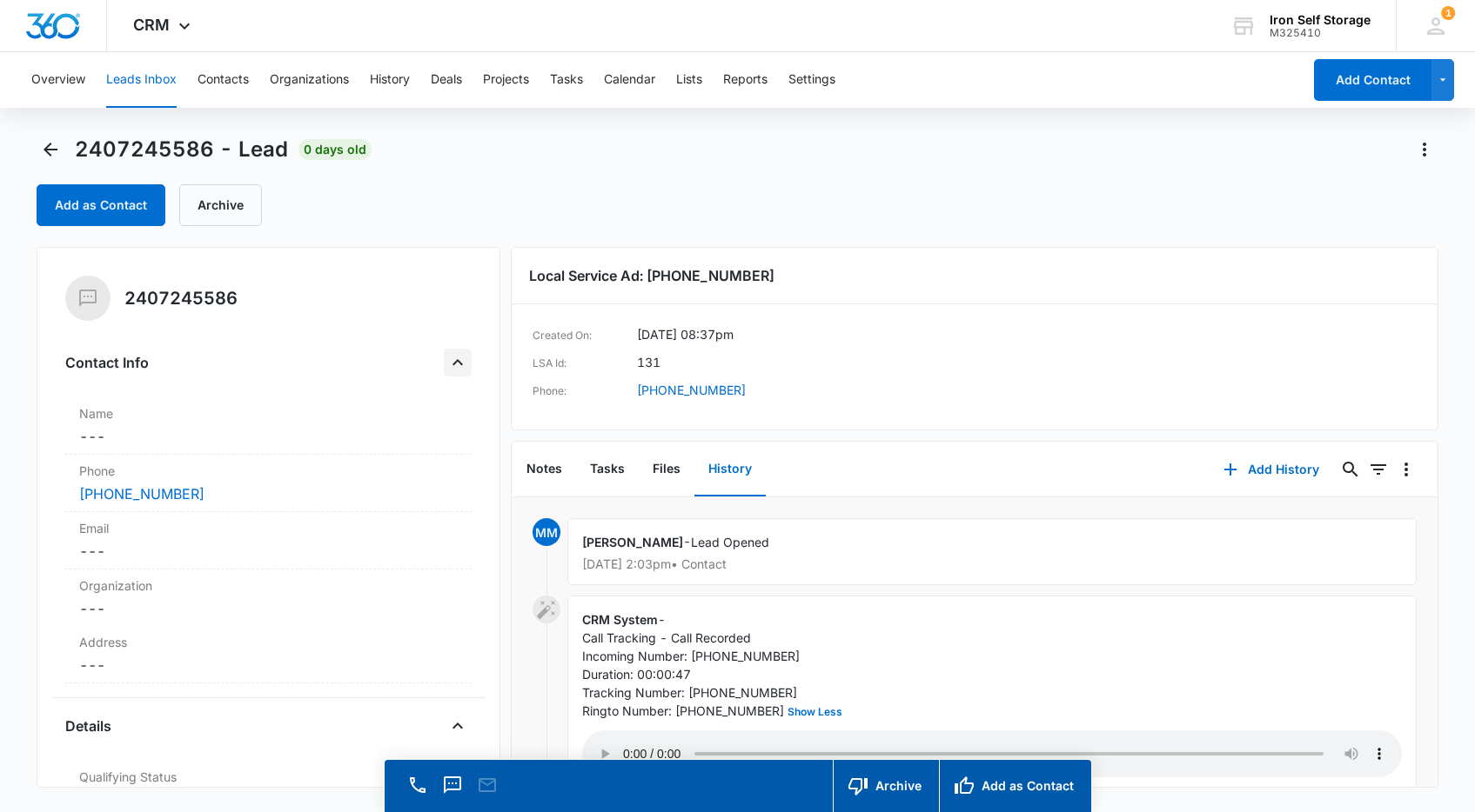
click at [460, 364] on icon "Close" at bounding box center [457, 362] width 21 height 21
click at [455, 421] on icon "Close" at bounding box center [457, 419] width 21 height 21
click at [455, 421] on icon "Open" at bounding box center [457, 419] width 21 height 21
click at [458, 364] on icon "Open" at bounding box center [458, 363] width 10 height 6
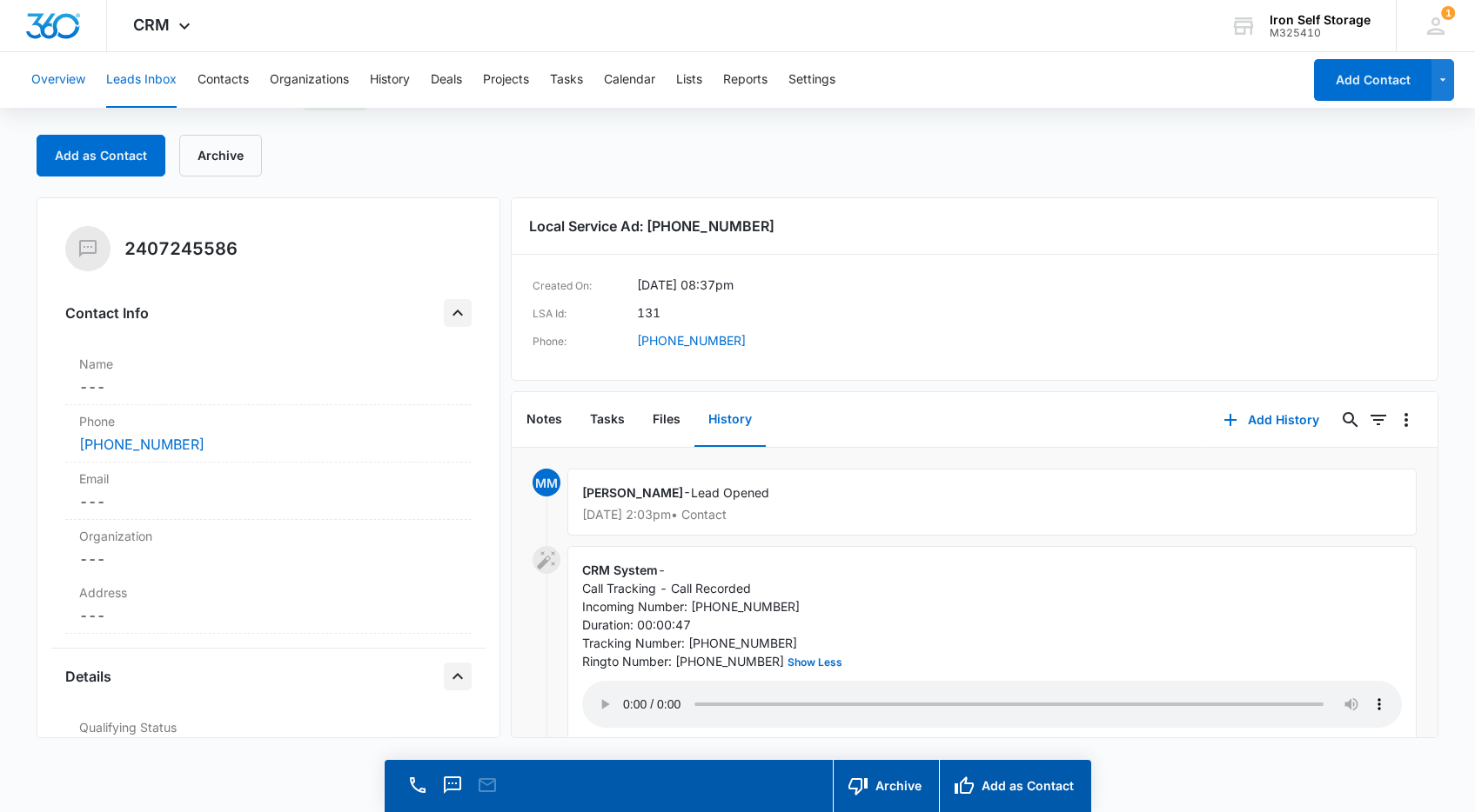
click at [61, 80] on button "Overview" at bounding box center [58, 80] width 54 height 56
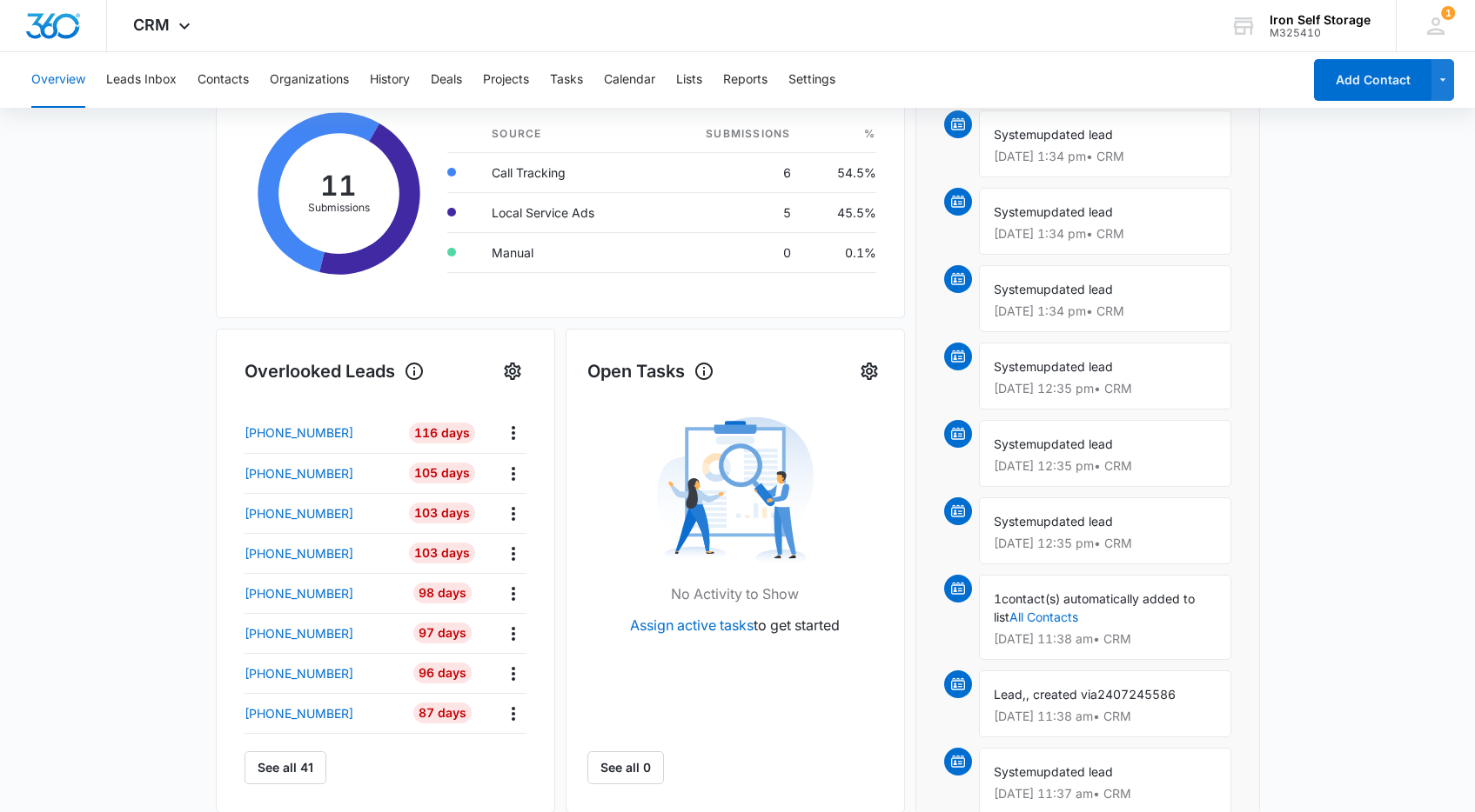
scroll to position [334, 0]
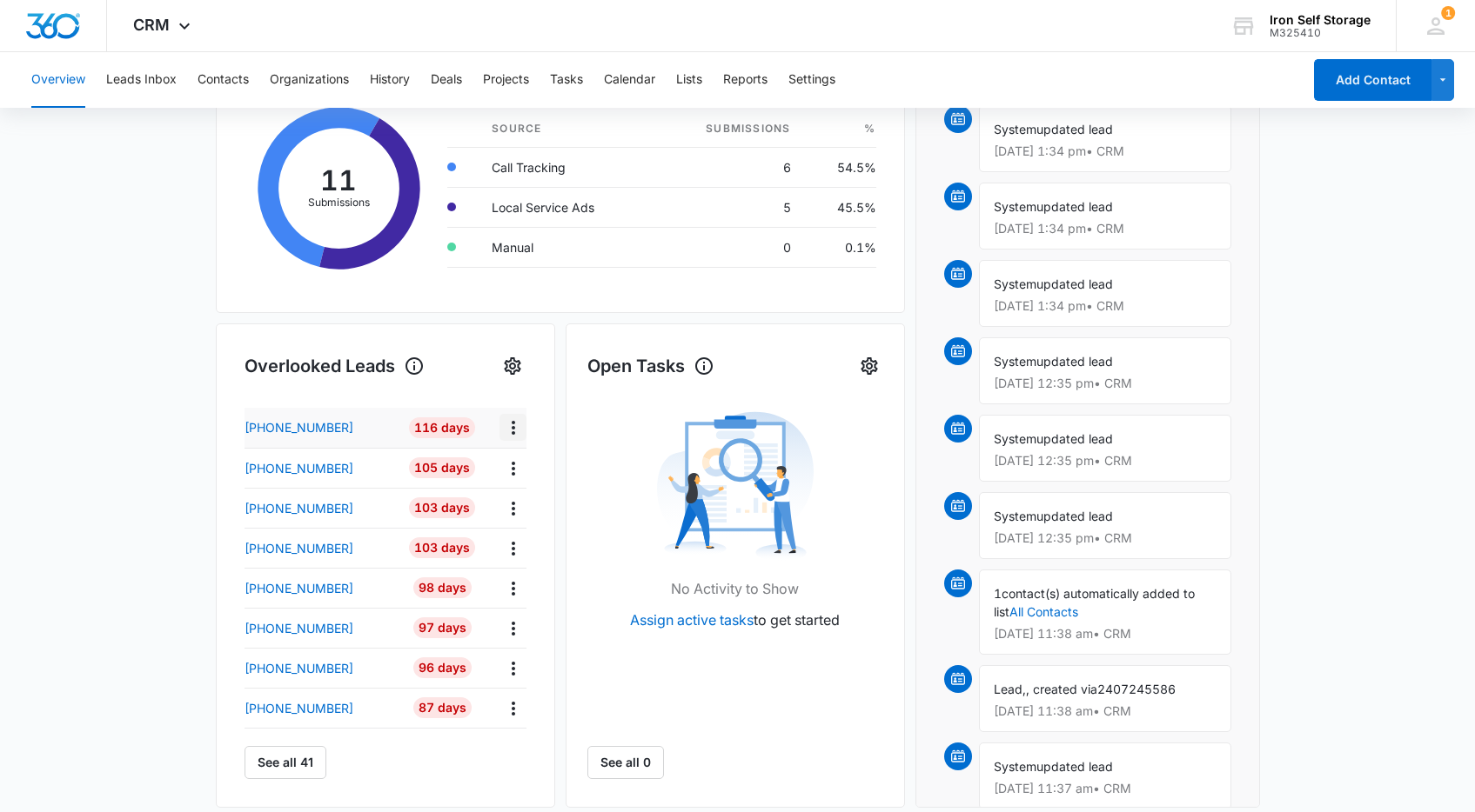
click at [512, 431] on icon "Actions" at bounding box center [513, 428] width 21 height 21
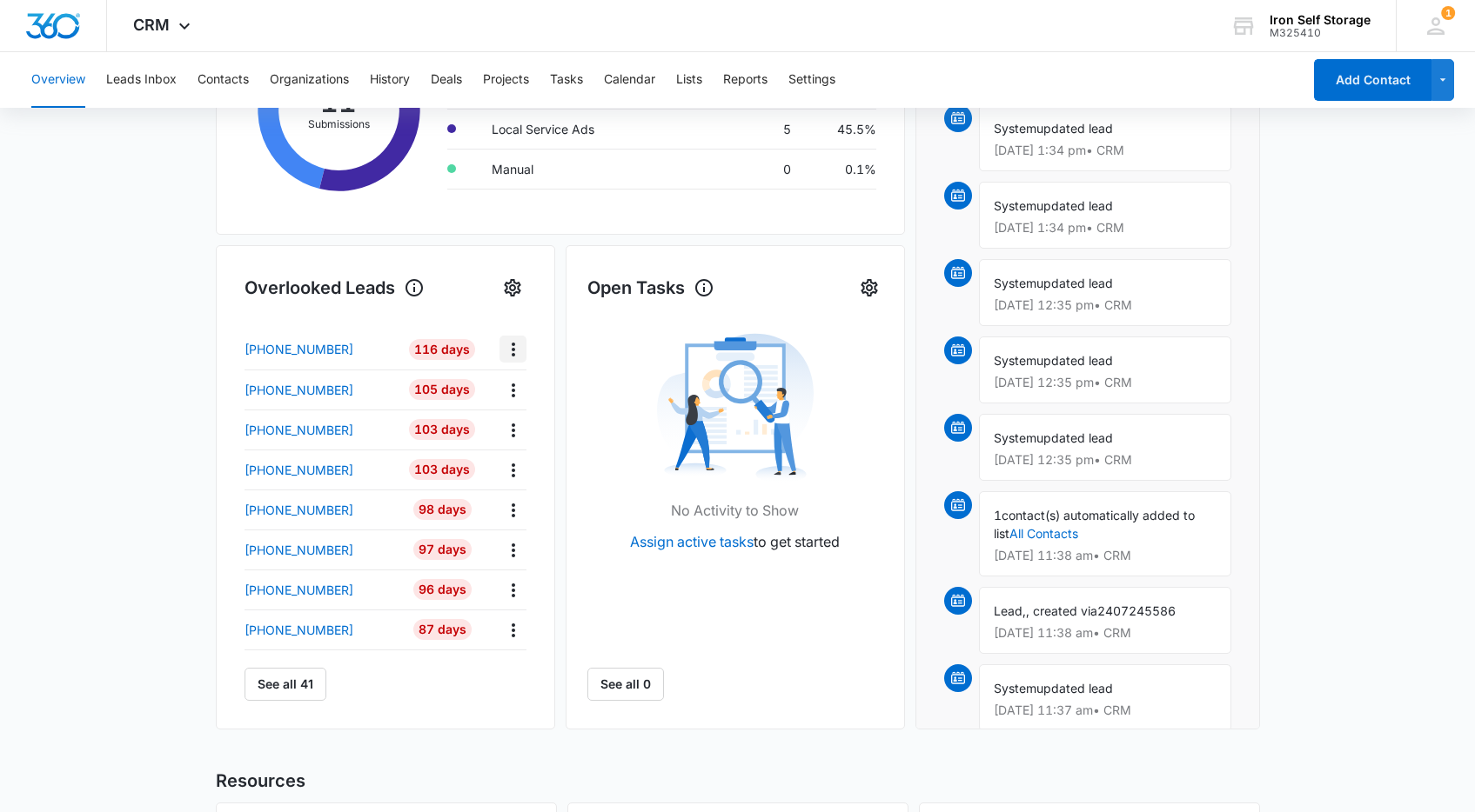
scroll to position [0, 0]
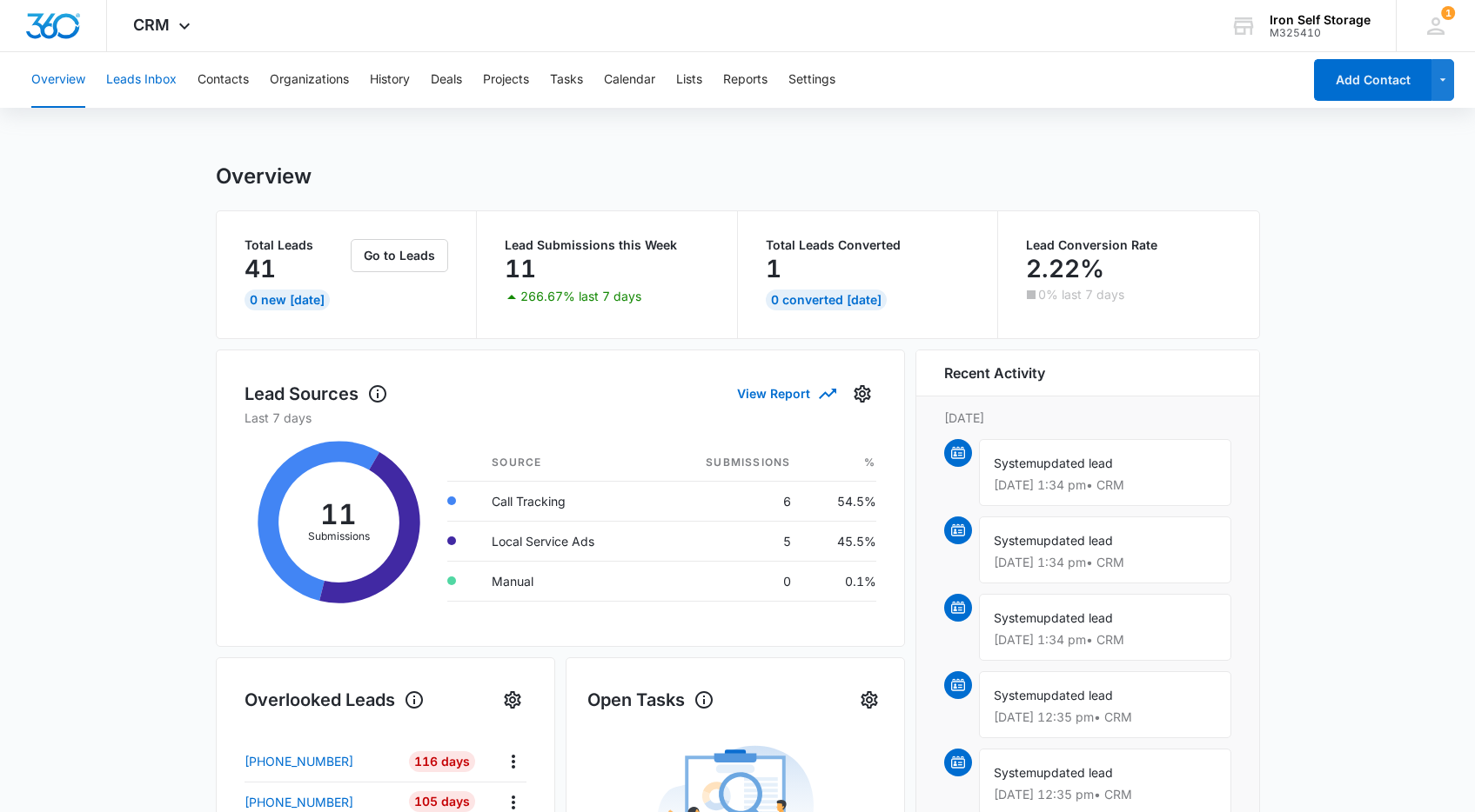
click at [146, 80] on button "Leads Inbox" at bounding box center [141, 80] width 71 height 56
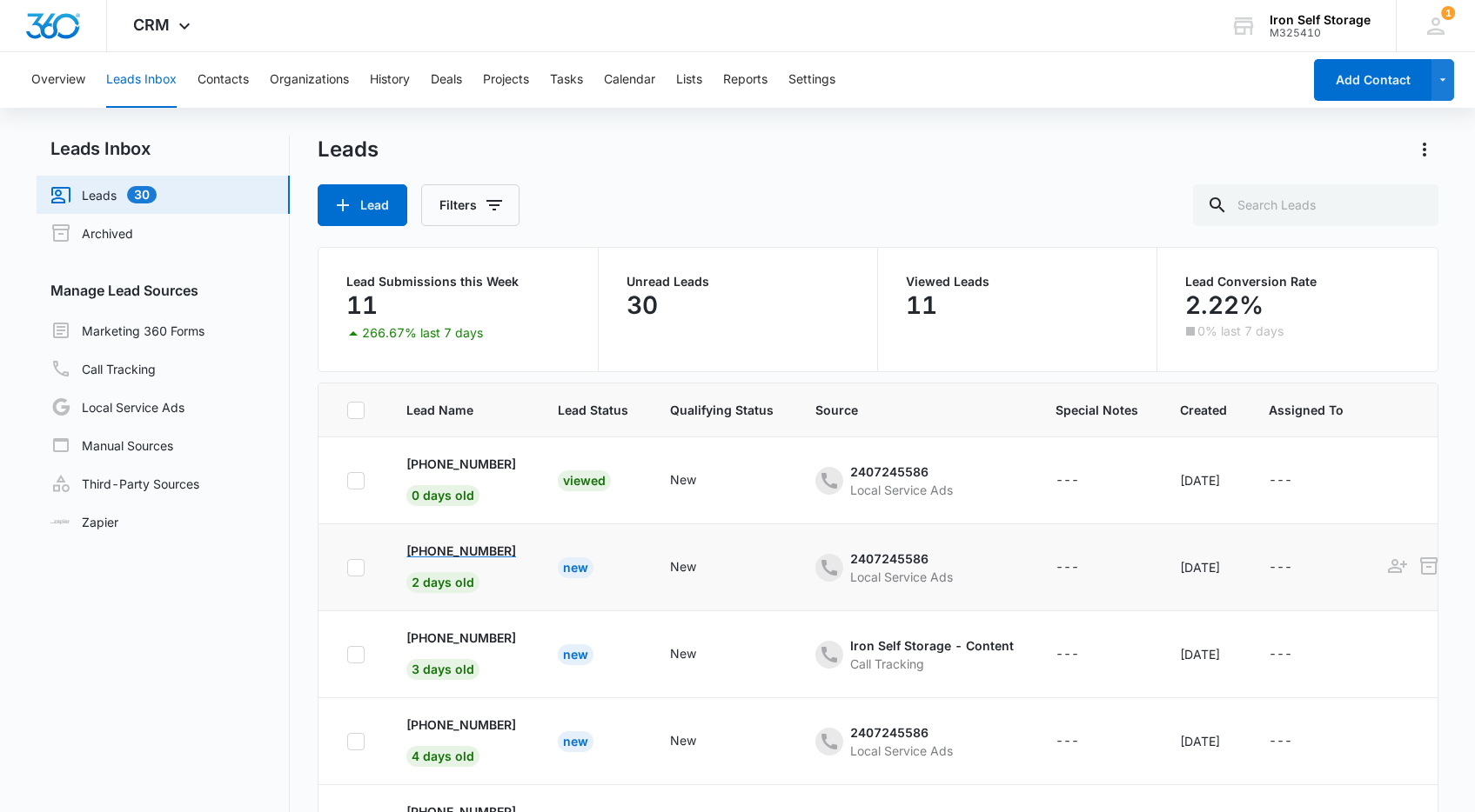
click at [457, 552] on p "[PHONE_NUMBER]" at bounding box center [461, 551] width 109 height 18
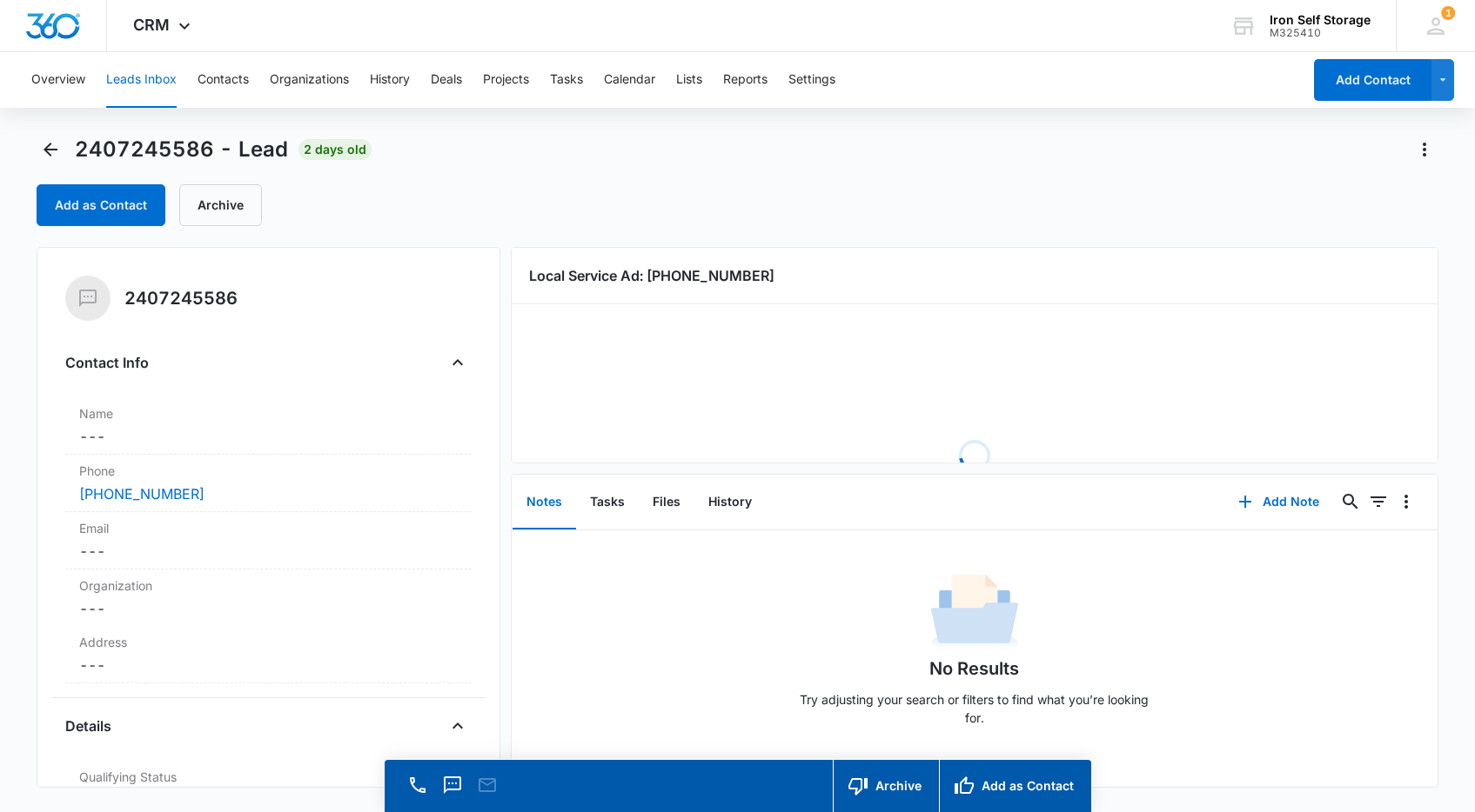
scroll to position [50, 0]
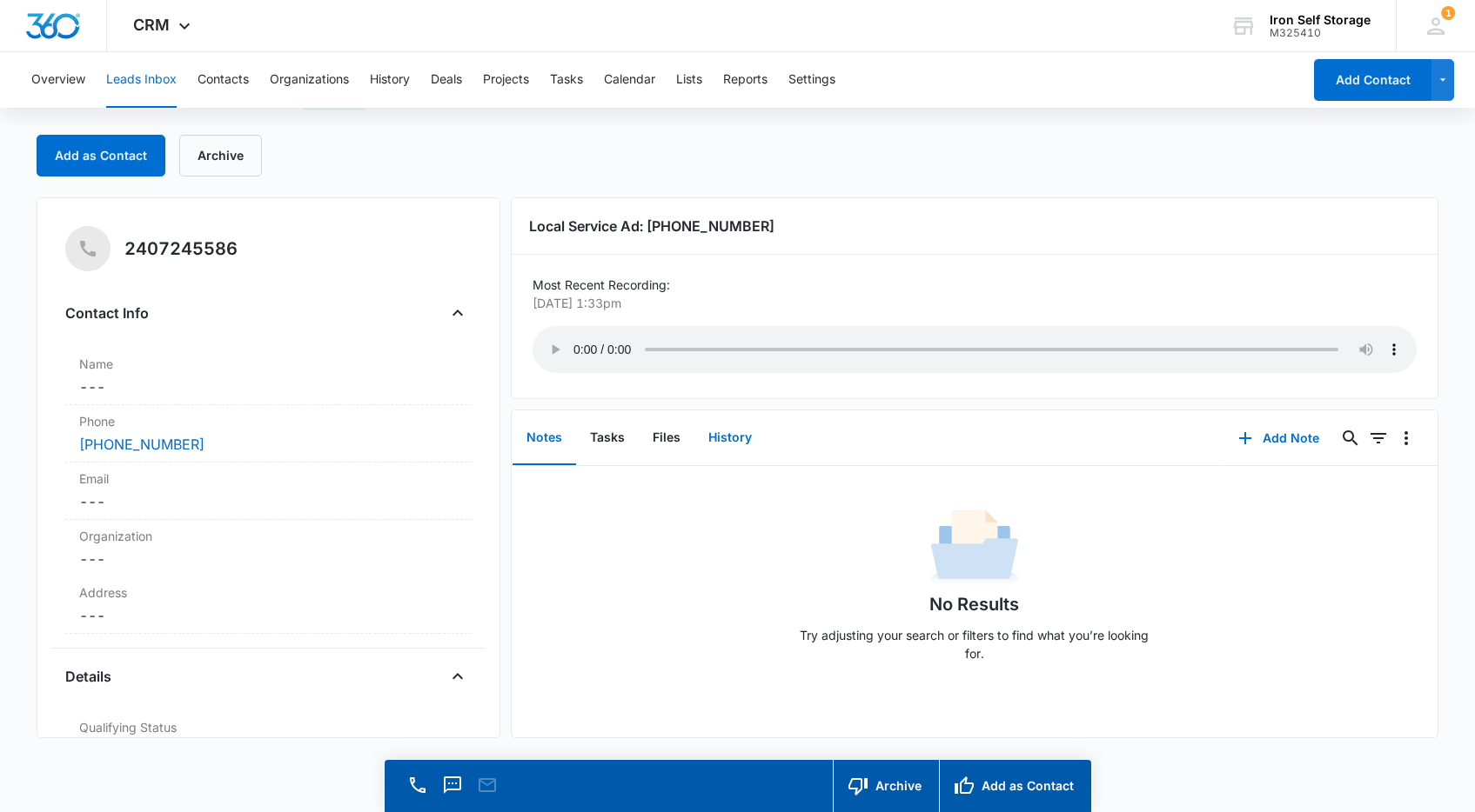
click at [742, 437] on button "History" at bounding box center [731, 438] width 72 height 54
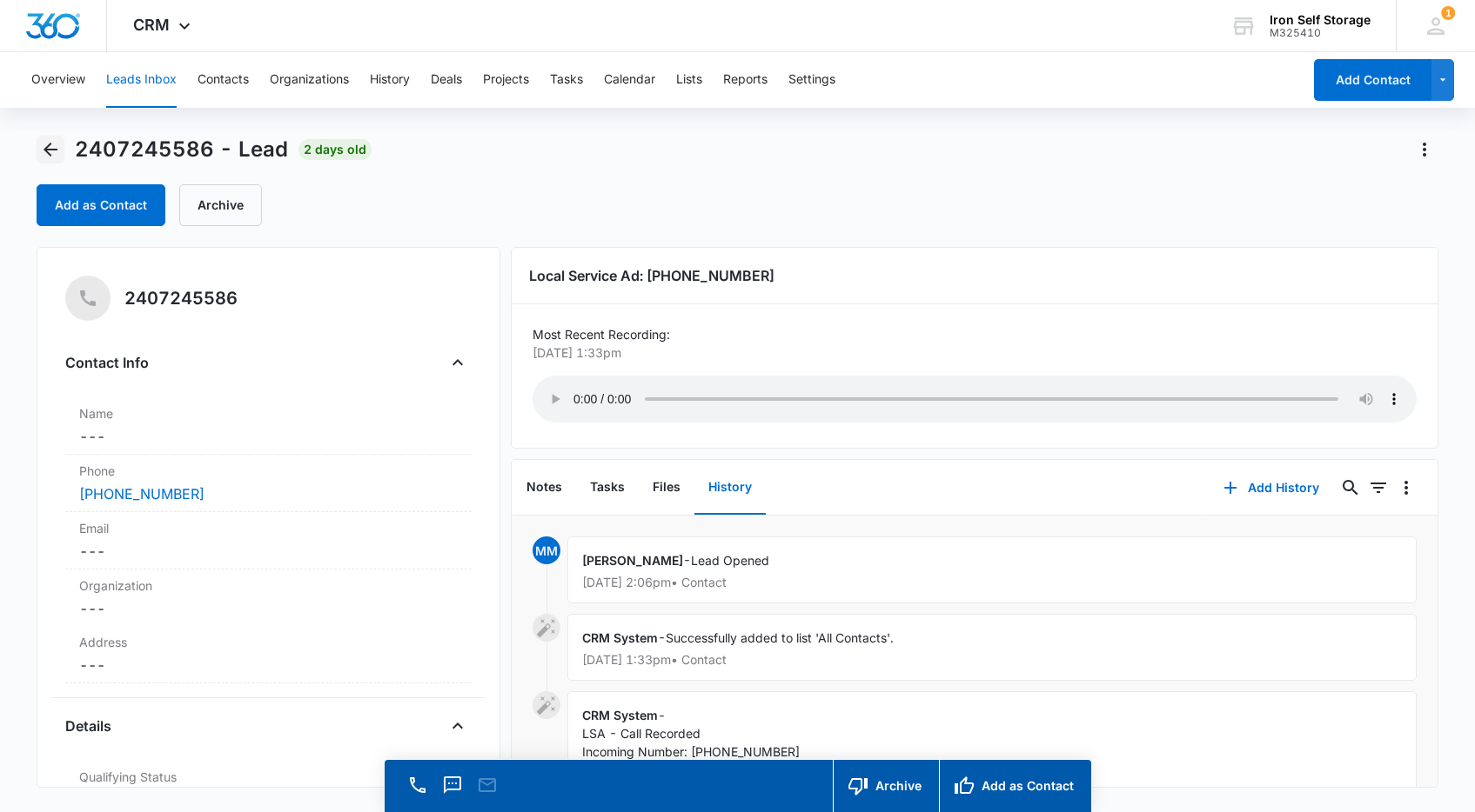
click at [50, 151] on icon "Back" at bounding box center [50, 149] width 21 height 21
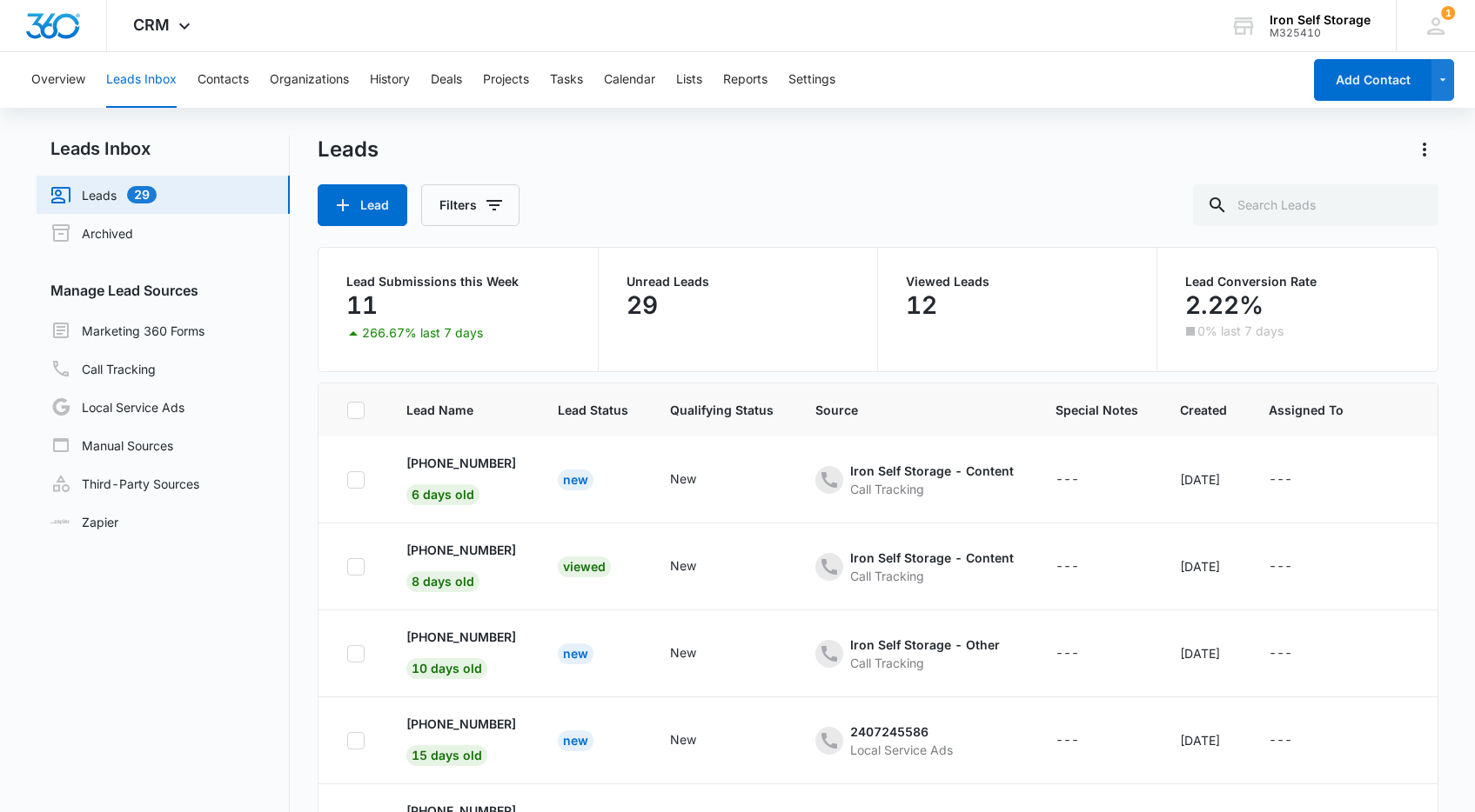
scroll to position [134, 0]
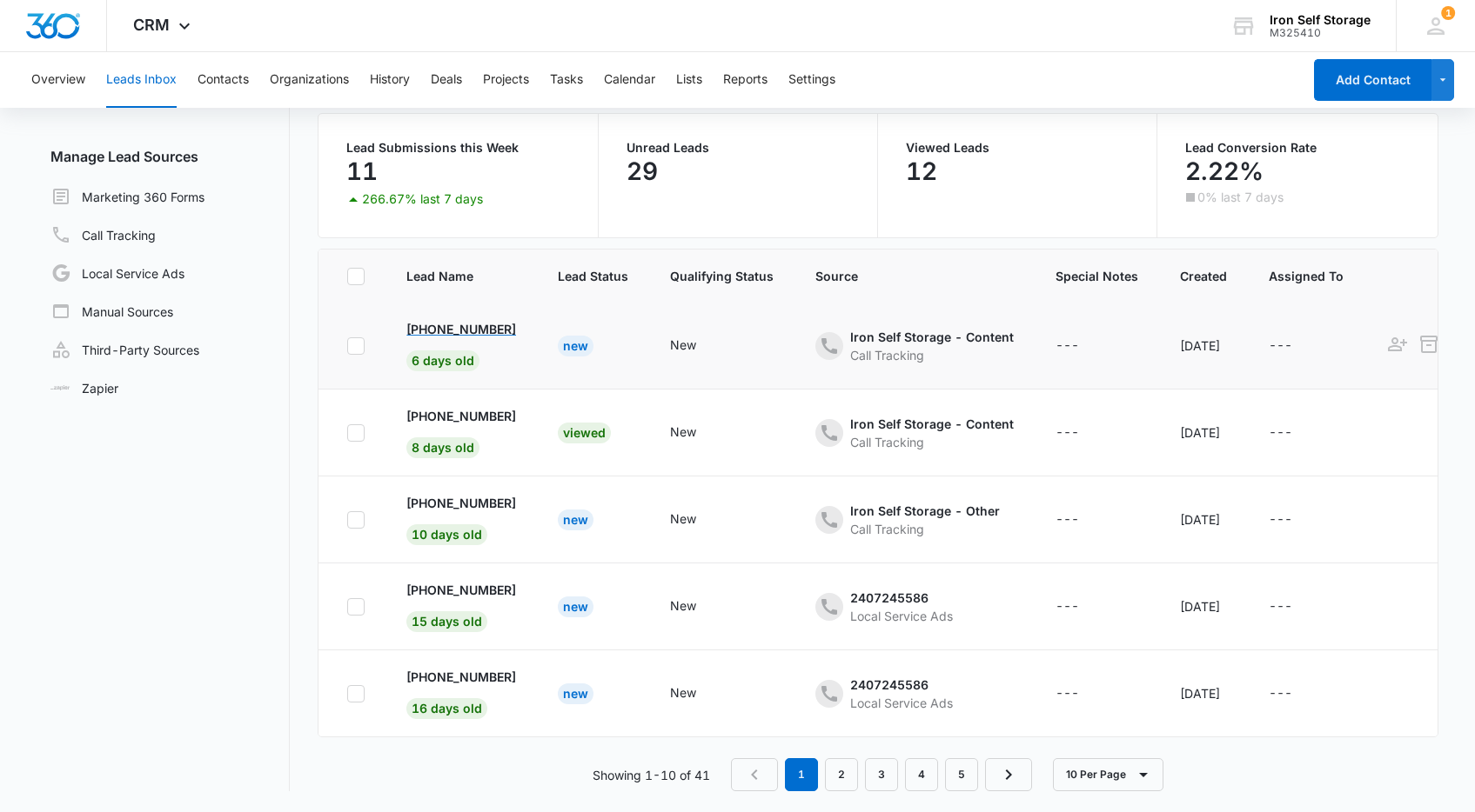
click at [469, 328] on p "[PHONE_NUMBER]" at bounding box center [461, 329] width 109 height 18
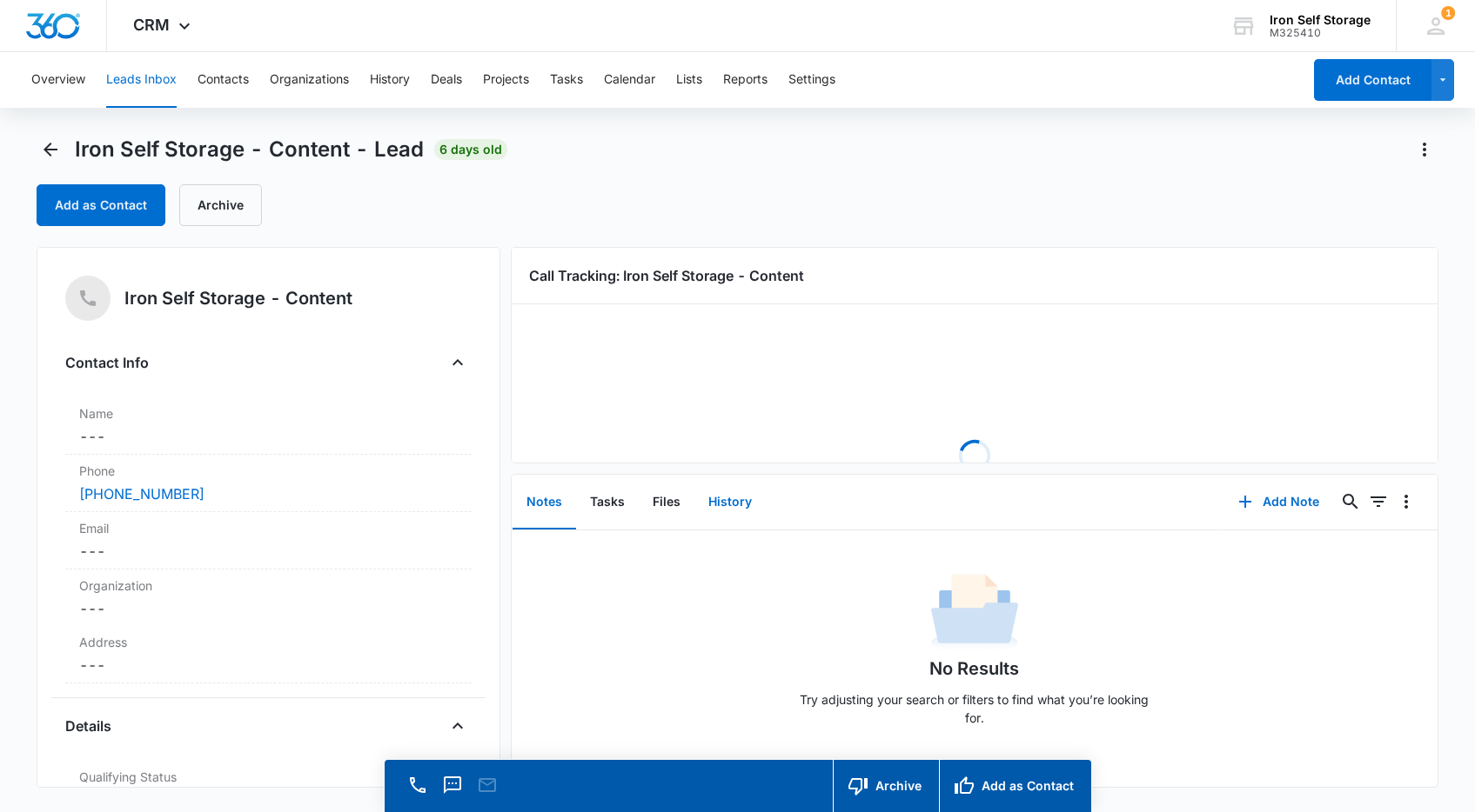
click at [731, 503] on button "History" at bounding box center [731, 503] width 72 height 54
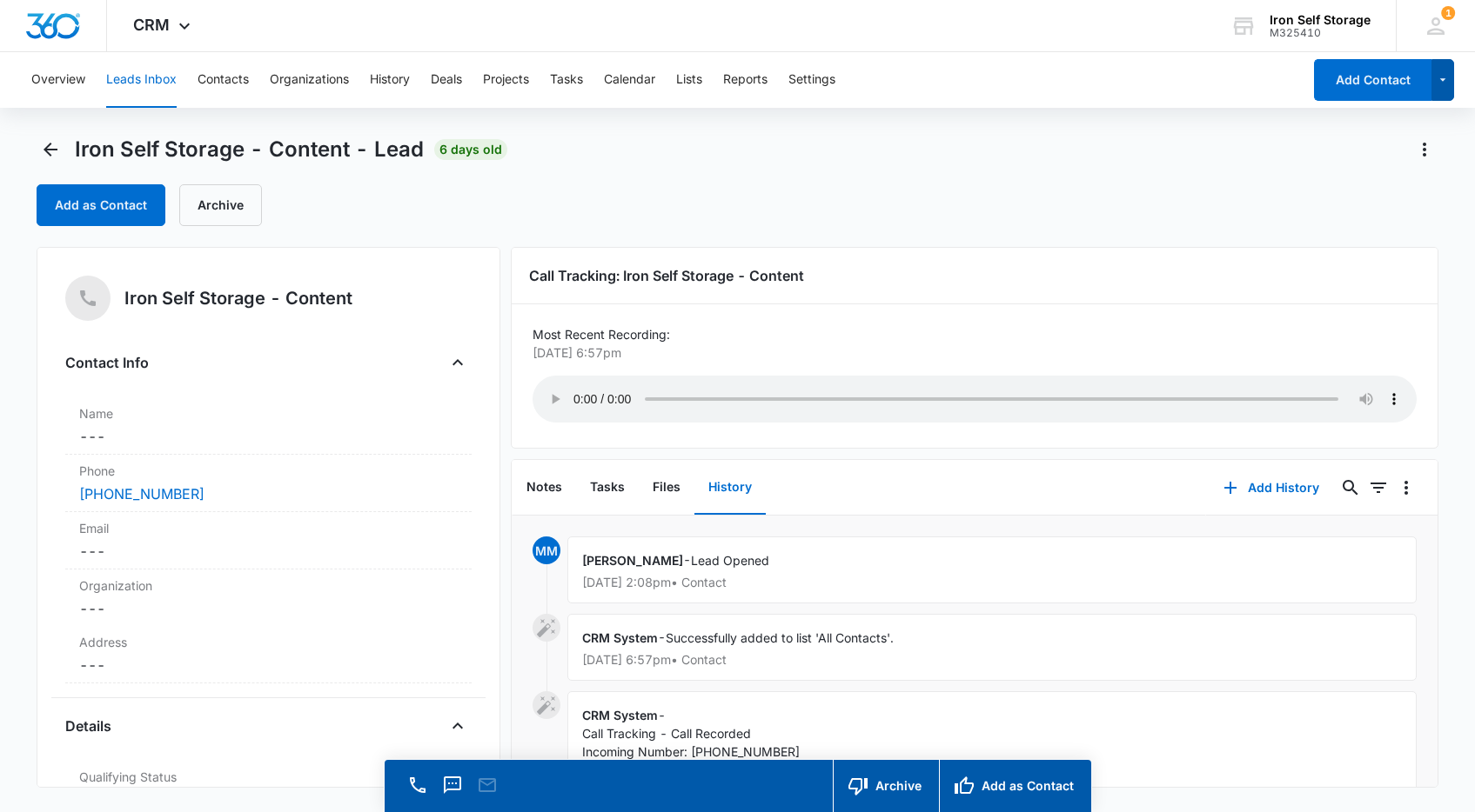
click at [1447, 71] on icon "button" at bounding box center [1442, 80] width 15 height 21
click at [1445, 77] on icon "button" at bounding box center [1442, 80] width 15 height 21
click at [1116, 221] on div "Add as Contact Archive" at bounding box center [737, 205] width 1400 height 42
click at [1426, 154] on icon "Actions" at bounding box center [1423, 149] width 21 height 21
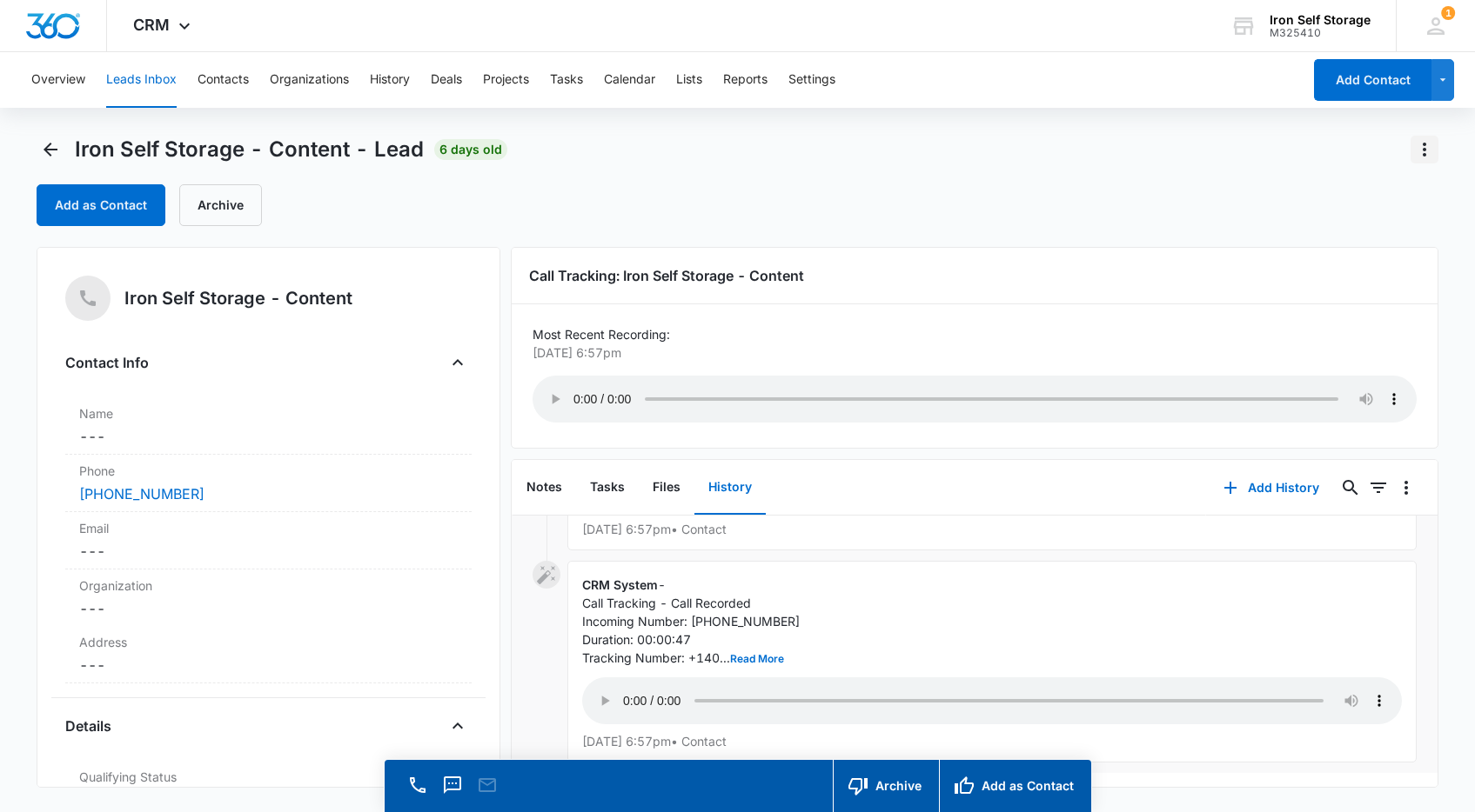
scroll to position [50, 0]
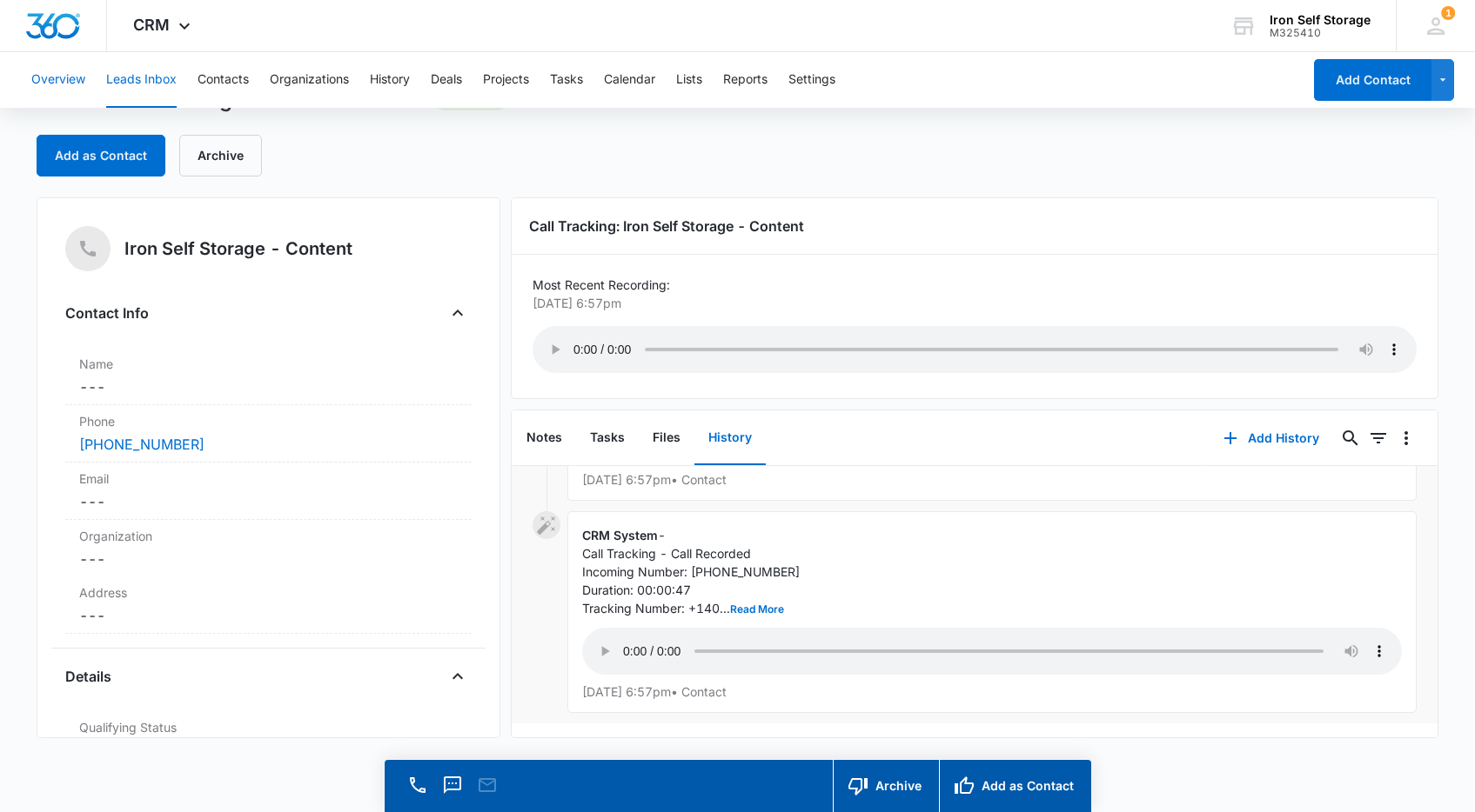
click at [58, 85] on button "Overview" at bounding box center [58, 80] width 54 height 56
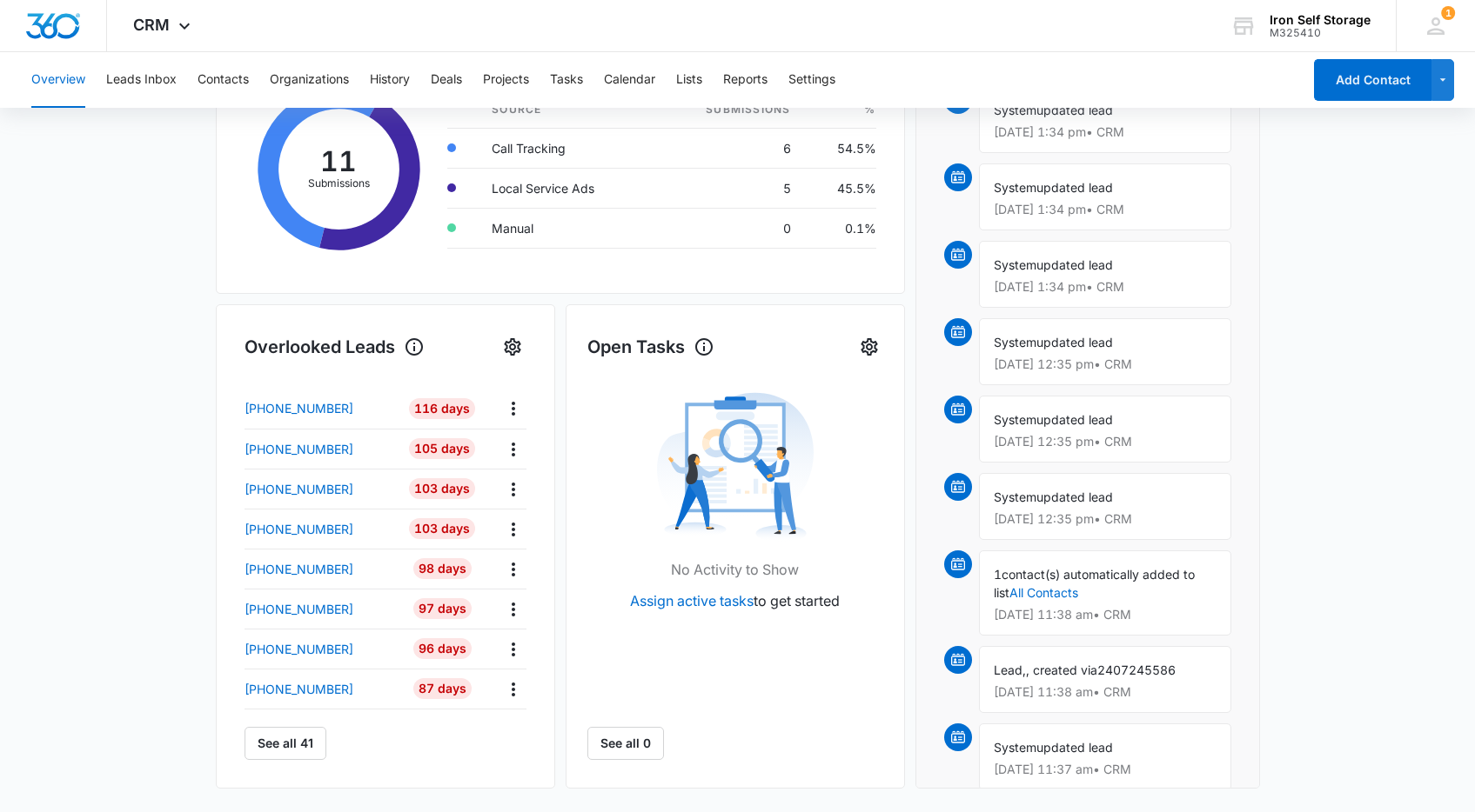
scroll to position [688, 0]
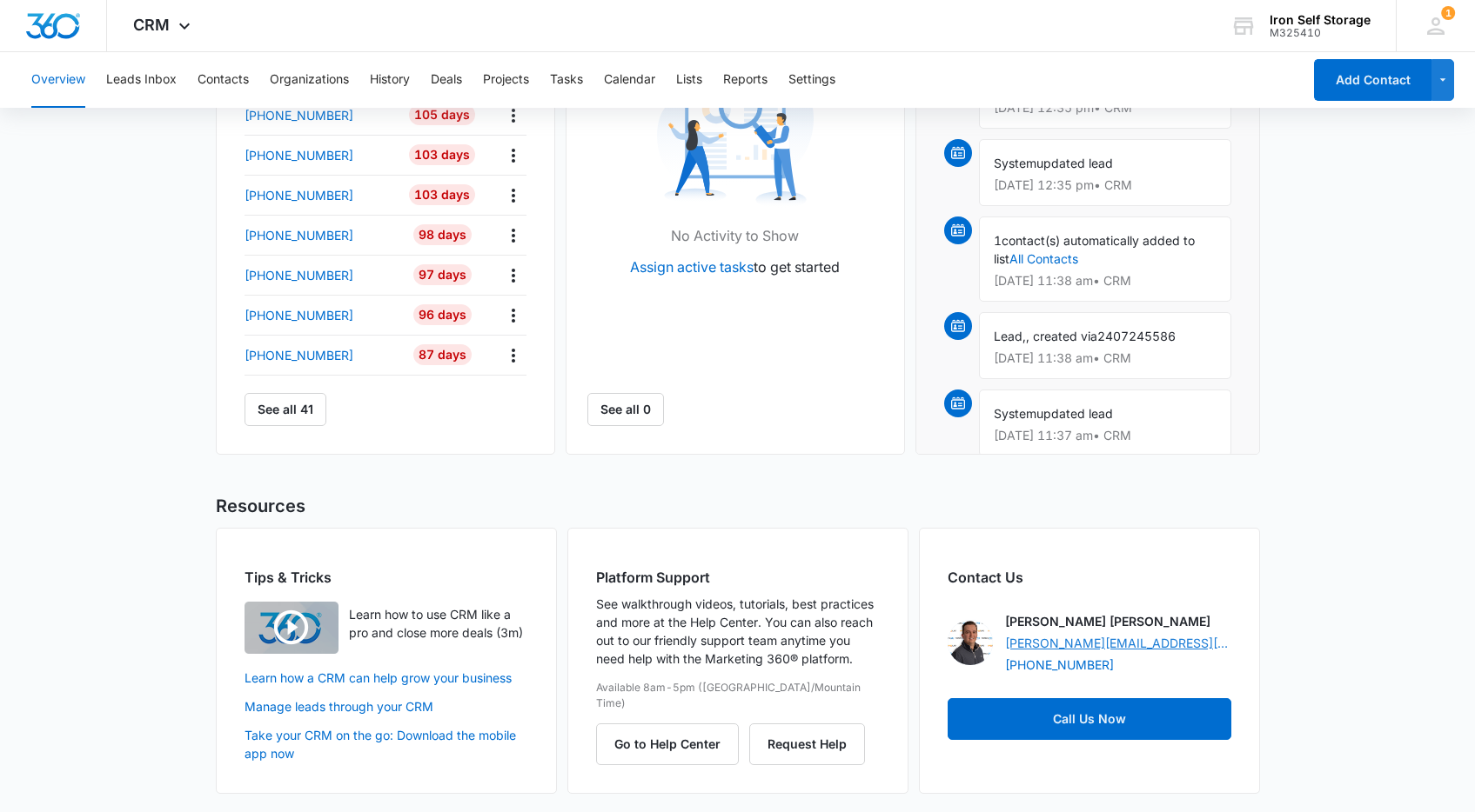
click at [1111, 639] on link "[PERSON_NAME][EMAIL_ADDRESS][PERSON_NAME][DOMAIN_NAME]" at bounding box center [1118, 643] width 226 height 18
